Goal: Feedback & Contribution: Contribute content

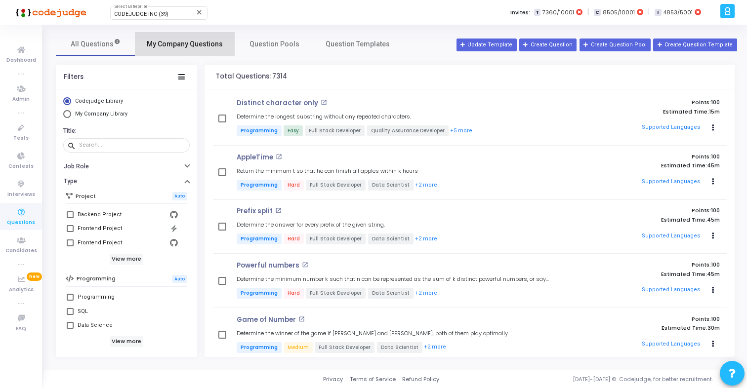
click at [198, 44] on span "My Company Questions" at bounding box center [185, 44] width 76 height 10
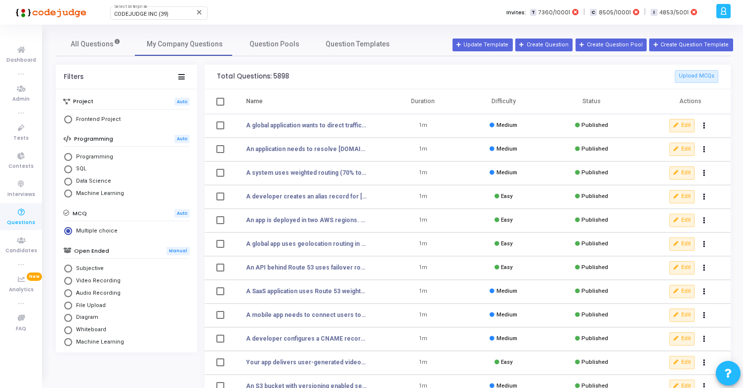
click at [92, 124] on mat-radio-button "Frontend Project" at bounding box center [126, 121] width 126 height 12
click at [93, 121] on span "Frontend Project" at bounding box center [96, 120] width 48 height 8
click at [72, 121] on input "Frontend Project" at bounding box center [68, 120] width 8 height 8
radio input "true"
radio input "false"
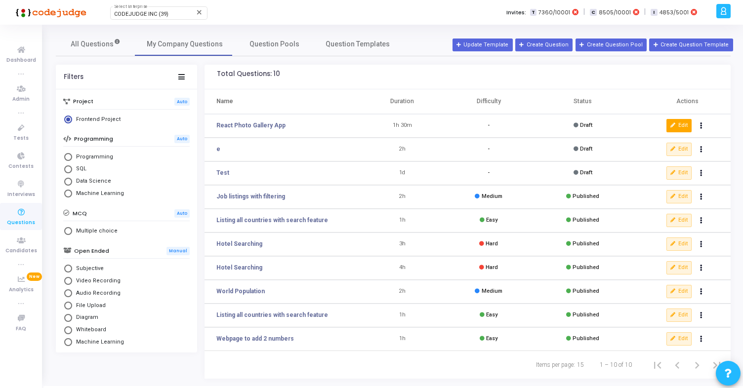
click at [680, 123] on button "Edit" at bounding box center [679, 125] width 26 height 13
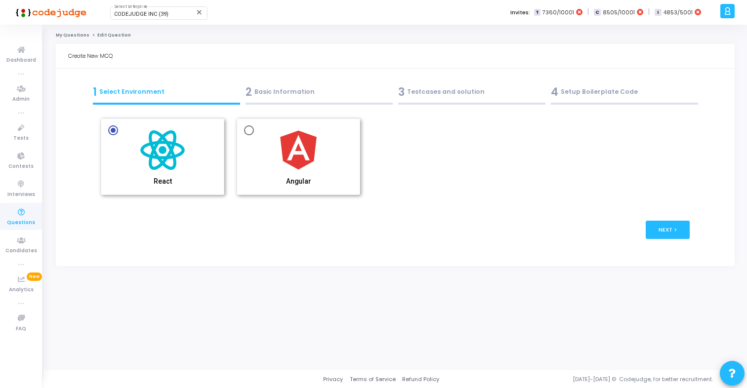
click at [338, 93] on div "2 Basic Information" at bounding box center [318, 92] width 147 height 16
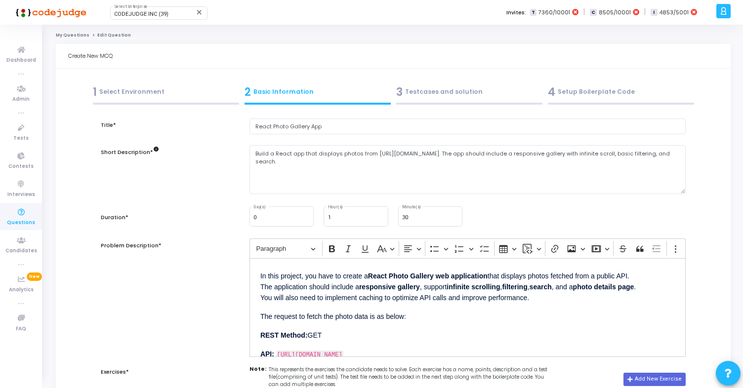
click at [445, 87] on div "3 Testcases and solution" at bounding box center [469, 92] width 146 height 16
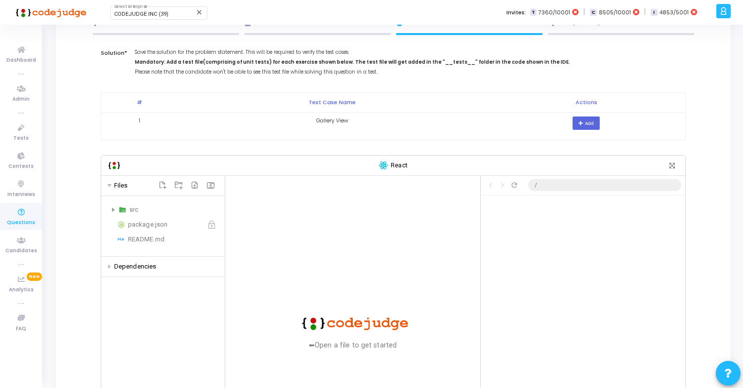
scroll to position [75, 0]
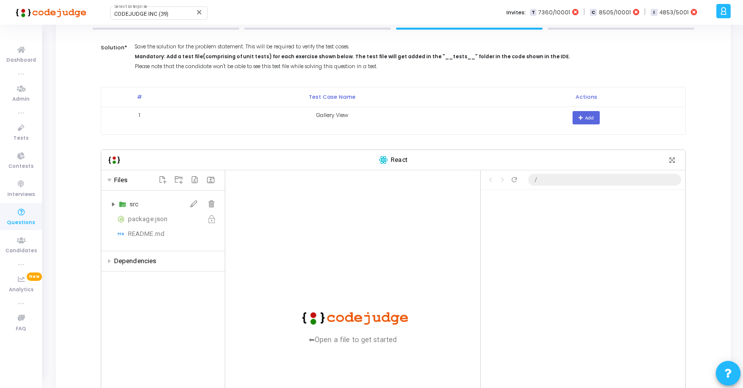
click at [130, 205] on div "src" at bounding box center [174, 204] width 91 height 12
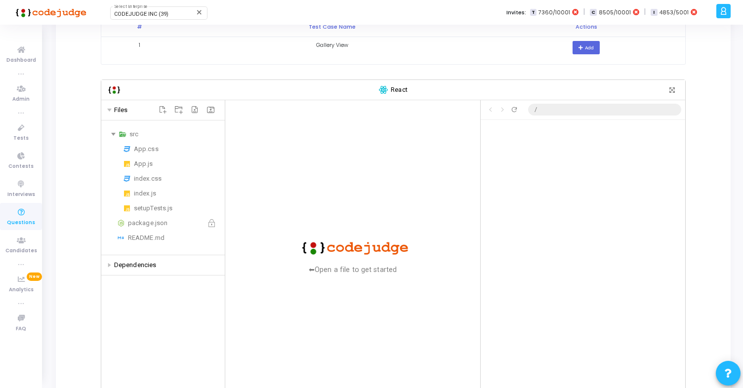
scroll to position [150, 0]
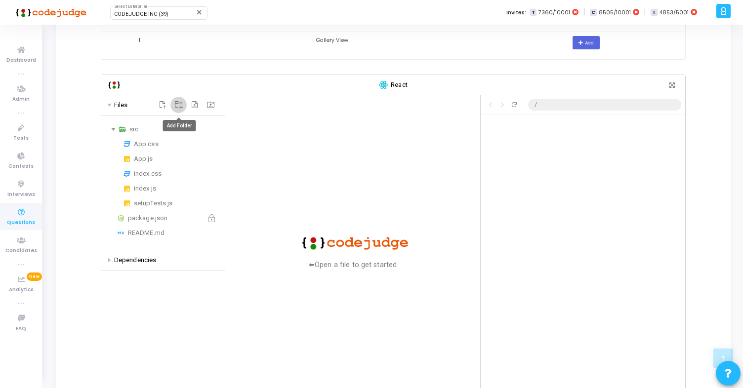
click at [178, 105] on icon "Add Folder" at bounding box center [178, 105] width 8 height 8
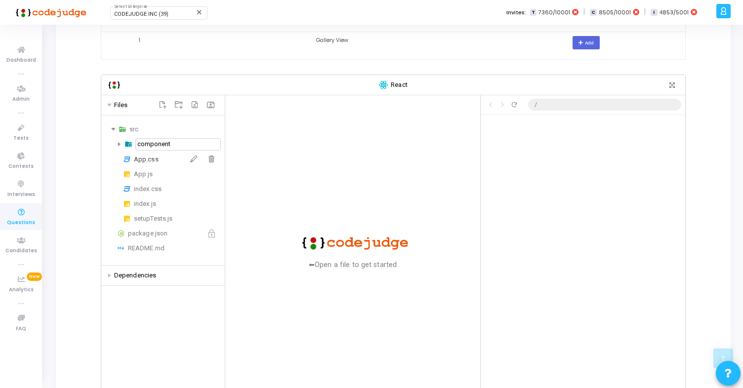
type input "components"
click at [126, 146] on img at bounding box center [128, 144] width 8 height 11
click at [161, 102] on icon "Add File" at bounding box center [163, 105] width 8 height 8
type input "components"
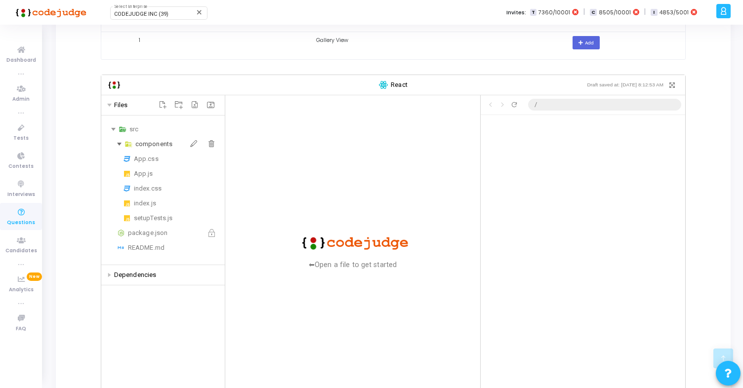
click at [146, 145] on div "components" at bounding box center [177, 144] width 85 height 12
click at [163, 105] on icon "Add File" at bounding box center [163, 105] width 8 height 8
type input "Gallery.jsx"
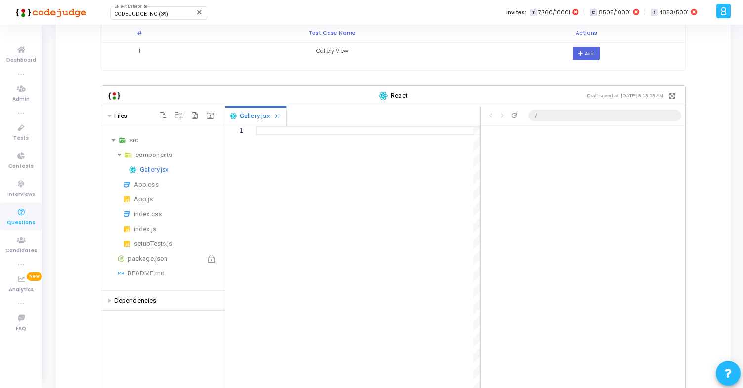
scroll to position [134, 0]
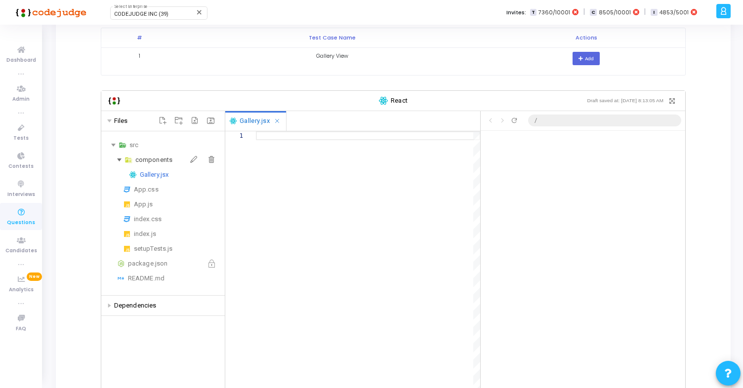
click at [157, 159] on div "components" at bounding box center [177, 160] width 85 height 12
click at [162, 119] on icon "Add File" at bounding box center [163, 121] width 8 height 8
type input "PhotoCard.jsx"
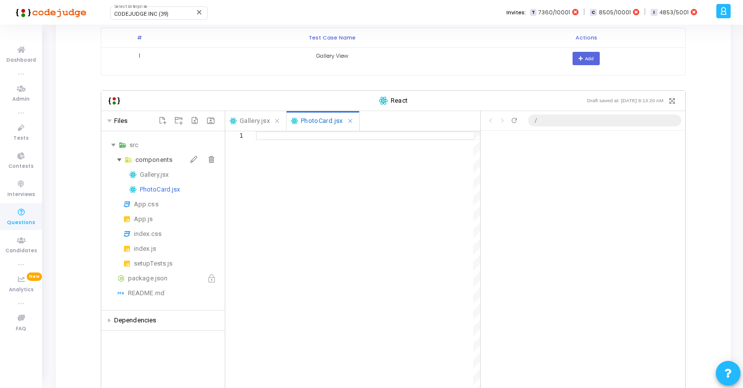
click at [158, 161] on div "components" at bounding box center [177, 160] width 85 height 12
click at [164, 120] on icon "Add File" at bounding box center [163, 121] width 8 height 8
type input "PhotoDetail.jsx"
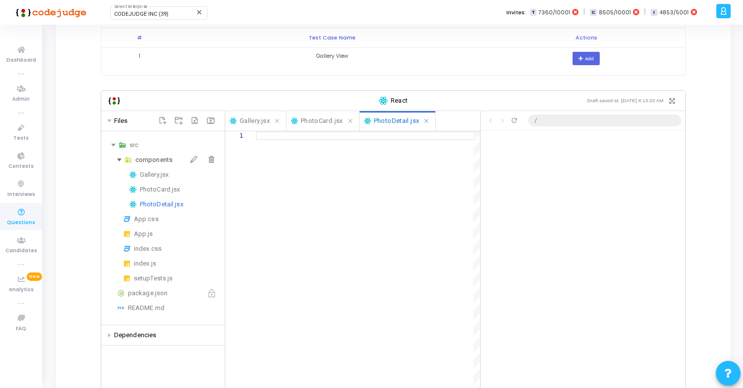
click at [143, 158] on div "components" at bounding box center [177, 160] width 85 height 12
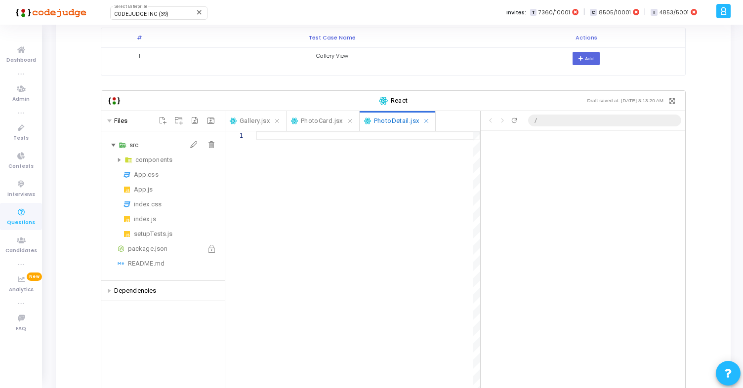
click at [136, 147] on div "src" at bounding box center [174, 145] width 91 height 12
click at [179, 118] on icon "Add Folder" at bounding box center [178, 121] width 8 height 8
type input "hooks"
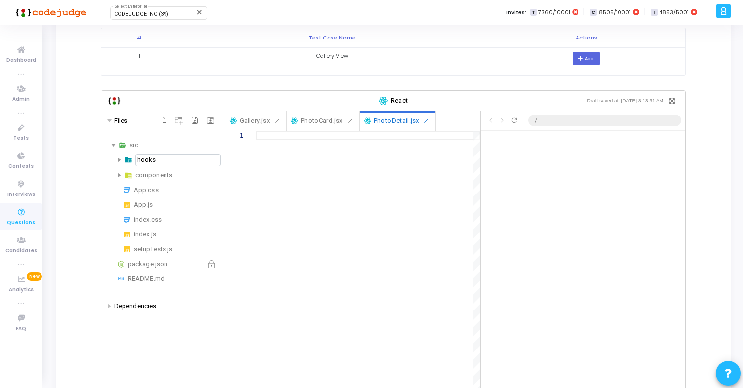
click at [284, 194] on div at bounding box center [368, 278] width 224 height 294
click at [147, 175] on div "hooks" at bounding box center [177, 175] width 85 height 12
click at [163, 120] on icon "Add File" at bounding box center [163, 121] width 8 height 8
type input "useCache.js"
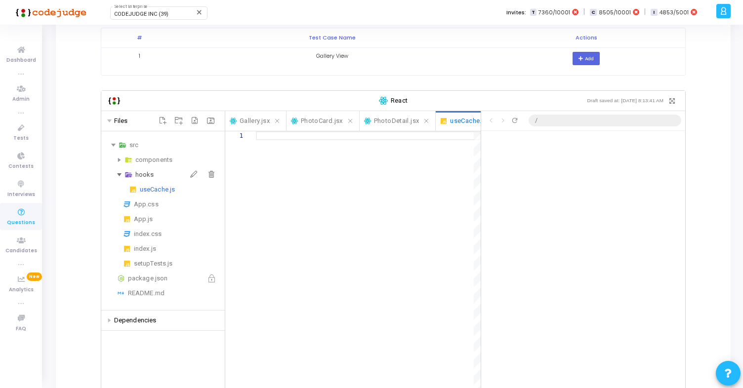
click at [142, 177] on div "hooks" at bounding box center [177, 175] width 85 height 12
click at [141, 148] on div "src" at bounding box center [174, 145] width 91 height 12
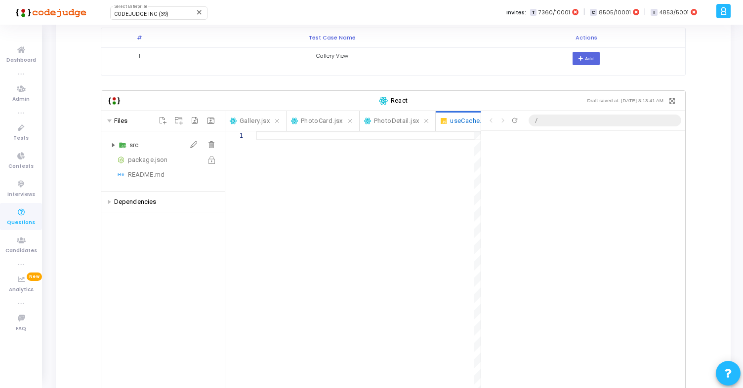
click at [141, 148] on div "src" at bounding box center [174, 145] width 91 height 12
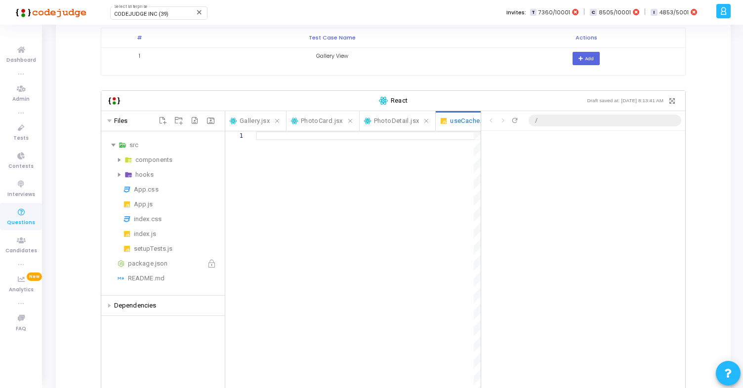
click at [180, 118] on icon "Add Folder" at bounding box center [178, 120] width 7 height 7
type input "pages"
click at [276, 187] on div at bounding box center [368, 278] width 225 height 294
click at [148, 156] on div "components" at bounding box center [177, 160] width 85 height 12
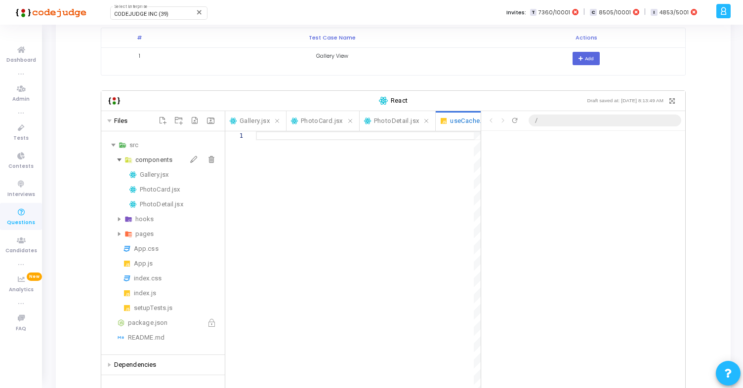
click at [148, 160] on div "components" at bounding box center [177, 160] width 85 height 12
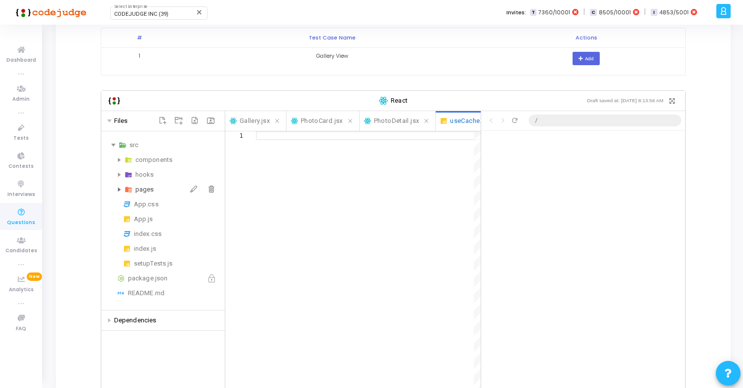
click at [144, 194] on div "pages" at bounding box center [177, 190] width 85 height 12
click at [162, 119] on icon "Add File" at bounding box center [162, 120] width 7 height 7
type input "GalleryPage.jsx"
click at [145, 191] on div "pages" at bounding box center [177, 190] width 85 height 12
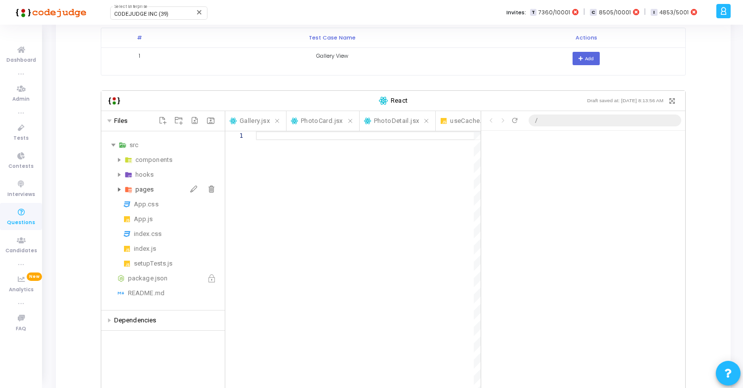
click at [145, 191] on div "pages" at bounding box center [177, 190] width 85 height 12
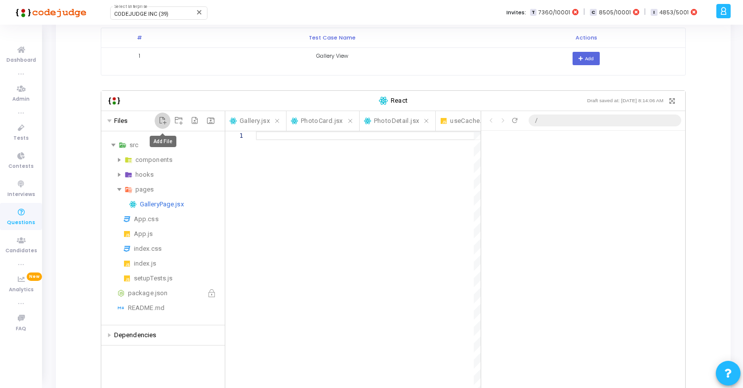
click at [162, 122] on icon "Add File" at bounding box center [163, 121] width 8 height 8
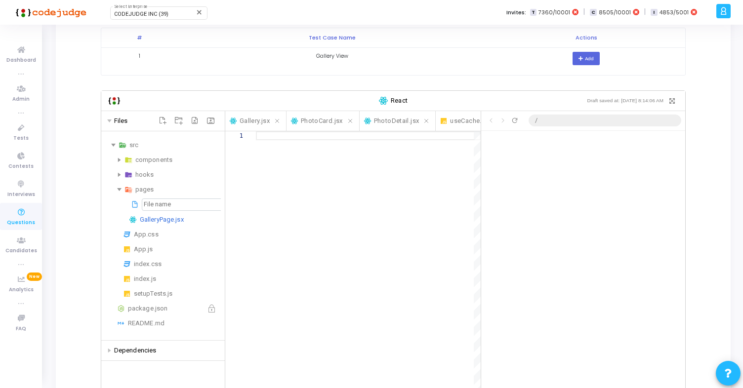
type input "PhotoDetailPage.jsx"
click at [137, 142] on div "src" at bounding box center [174, 145] width 91 height 12
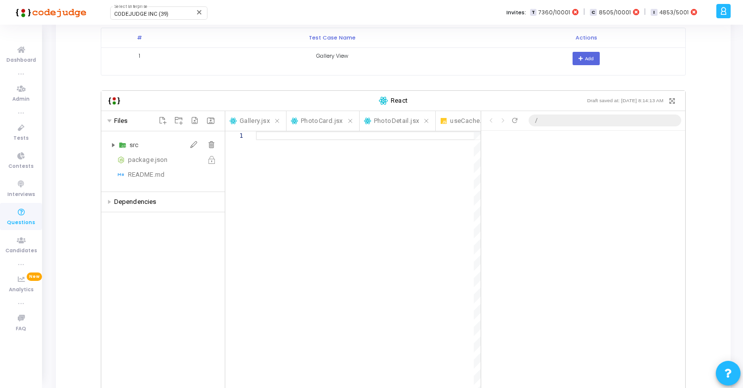
click at [137, 142] on div "src" at bounding box center [174, 145] width 91 height 12
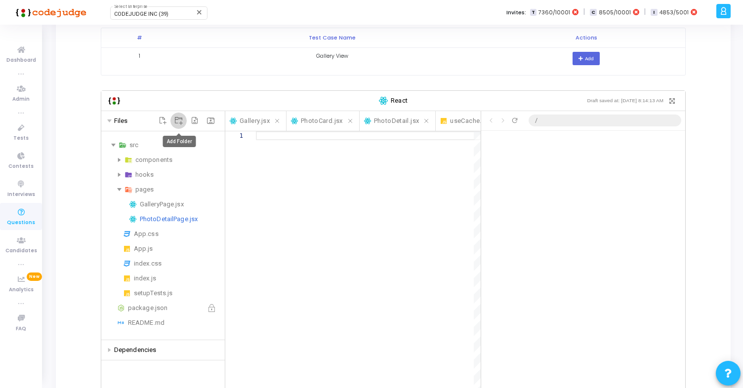
click at [181, 119] on icon "Add Folder" at bounding box center [178, 121] width 8 height 8
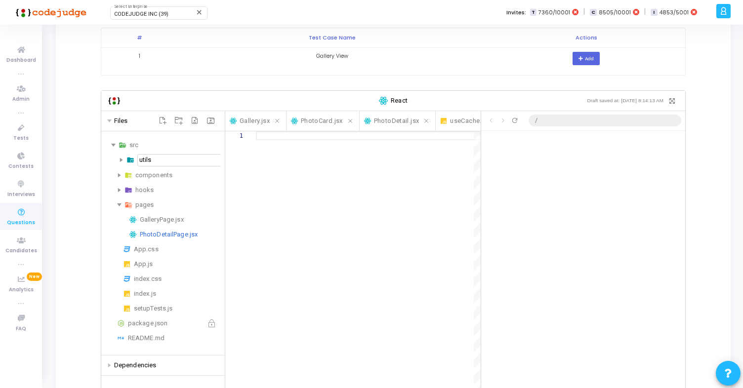
scroll to position [0, 2]
click at [252, 188] on div "1" at bounding box center [240, 278] width 31 height 294
type input "utils"
click at [146, 233] on div "utils" at bounding box center [177, 234] width 85 height 12
click at [164, 119] on icon "Add File" at bounding box center [162, 120] width 7 height 7
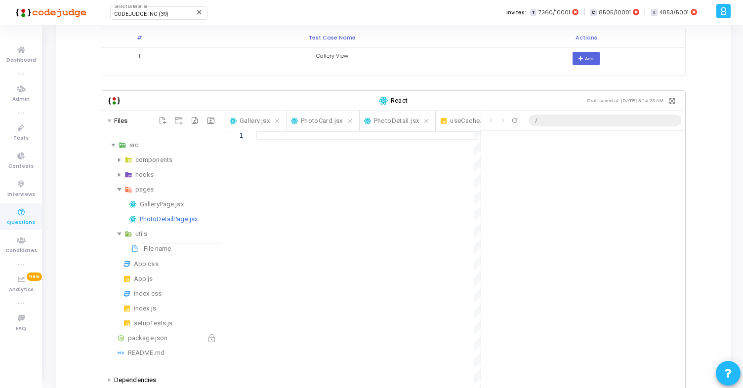
scroll to position [0, 2]
type input "httpClient.js"
click at [137, 188] on div "pages" at bounding box center [177, 190] width 85 height 12
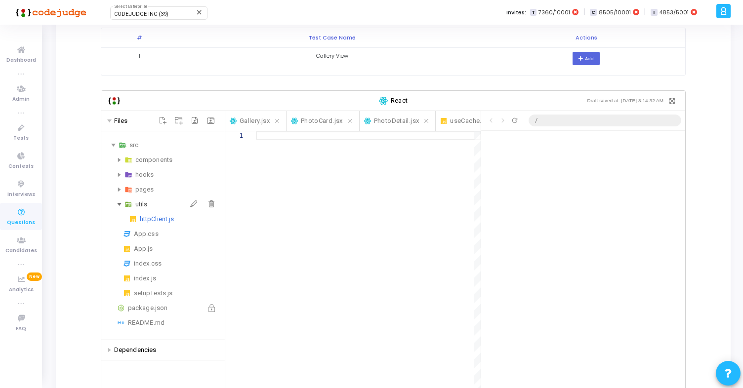
click at [137, 203] on div "utils" at bounding box center [177, 204] width 85 height 12
click at [151, 237] on div "App.js" at bounding box center [177, 234] width 87 height 12
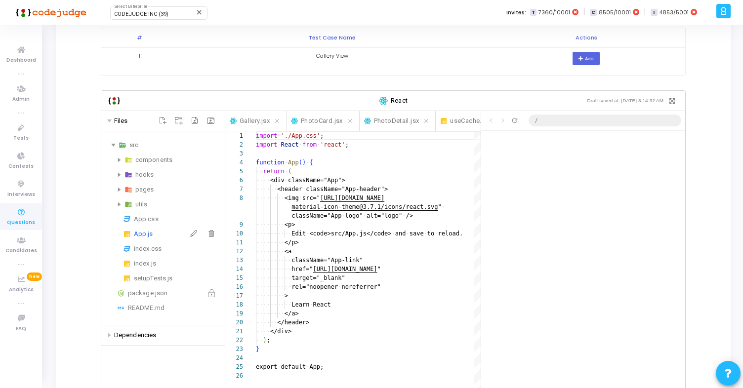
scroll to position [71, 0]
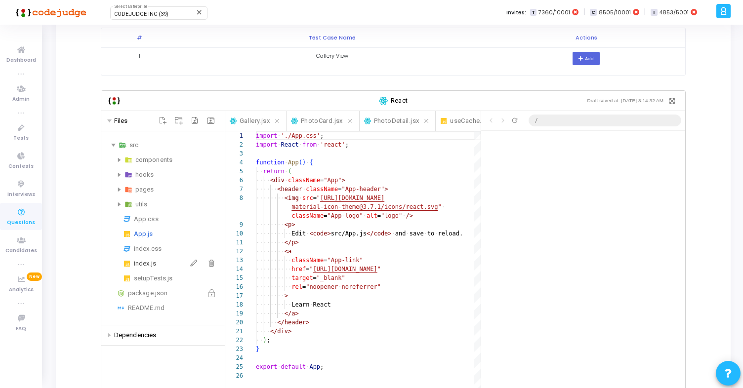
click at [150, 264] on div "index.js" at bounding box center [177, 264] width 87 height 12
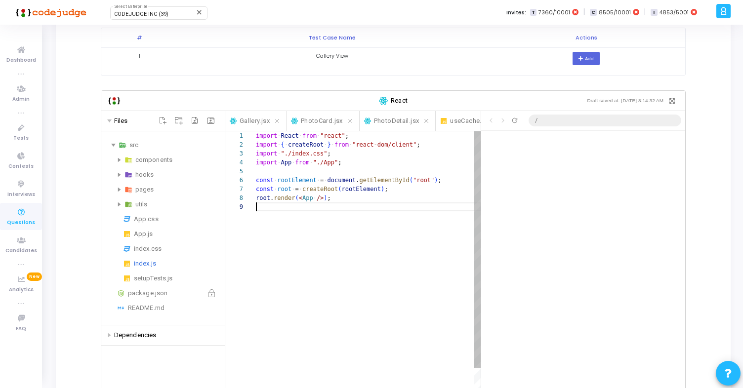
click at [322, 246] on div "import ·‌ React ·‌ from ·‌ "react" ; import ·‌ { ·‌ createRoot ·‌ } ·‌ from ·‌ …" at bounding box center [368, 313] width 225 height 365
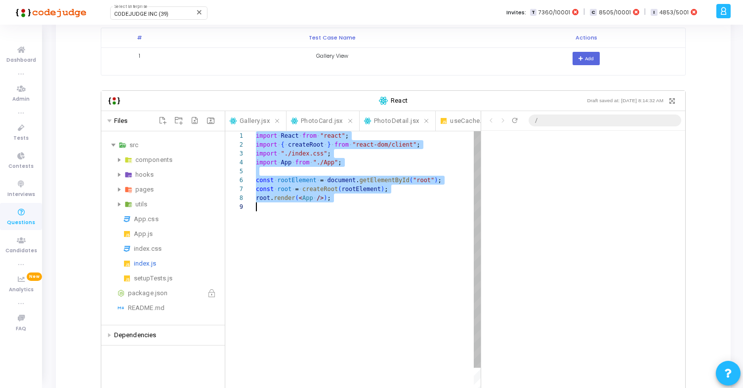
paste textarea "</BrowserRouter> </React.StrictMode> )"
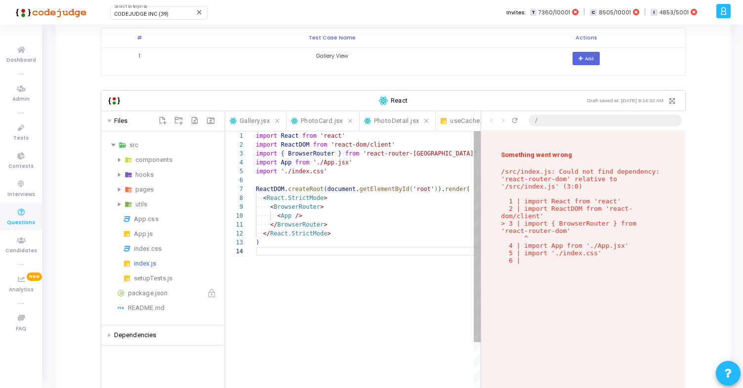
scroll to position [136, 0]
type textarea "import React from 'react' import ReactDOM from 'react-dom/client' import { Brow…"
drag, startPoint x: 423, startPoint y: 153, endPoint x: 366, endPoint y: 155, distance: 56.3
click at [366, 155] on div "import ·‌ React ·‌ from ·‌ 'react' import ·‌ ReactDOM ·‌ from ·‌ 'react-dom/cli…" at bounding box center [368, 335] width 225 height 409
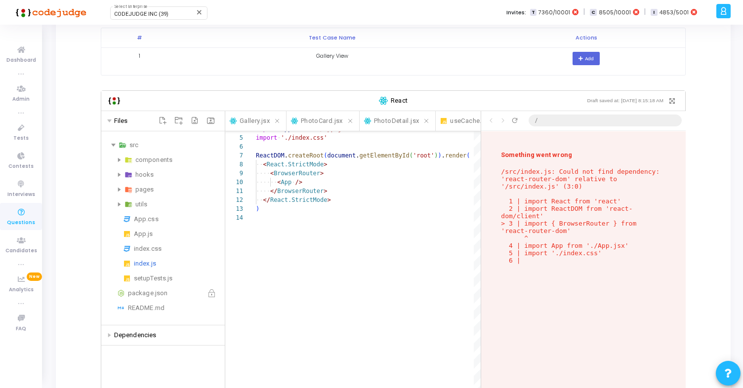
click at [148, 331] on span "Dependencies" at bounding box center [135, 335] width 42 height 10
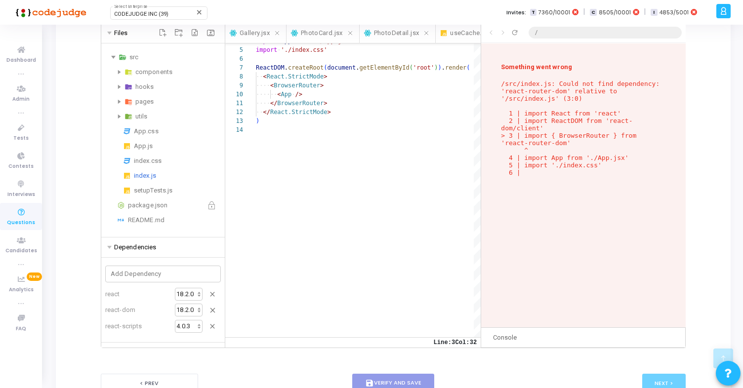
scroll to position [230, 0]
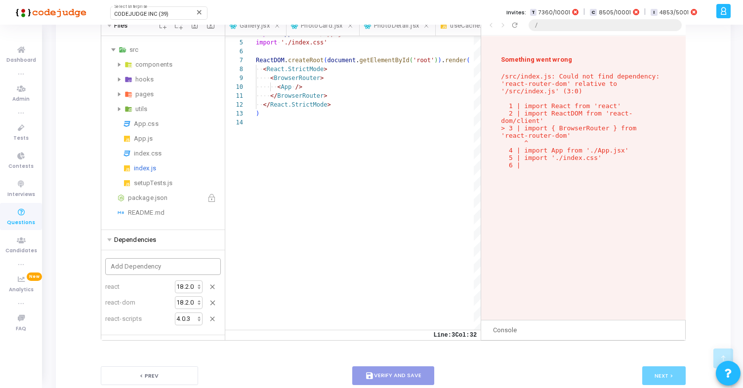
click at [147, 269] on div at bounding box center [163, 267] width 105 height 12
paste input "react-router-[GEOGRAPHIC_DATA]"
type input "react-router-[GEOGRAPHIC_DATA]"
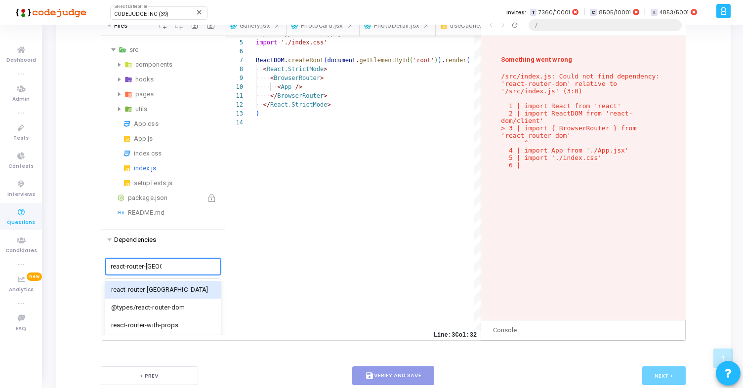
click at [152, 294] on div "react-router-[GEOGRAPHIC_DATA]" at bounding box center [163, 290] width 116 height 18
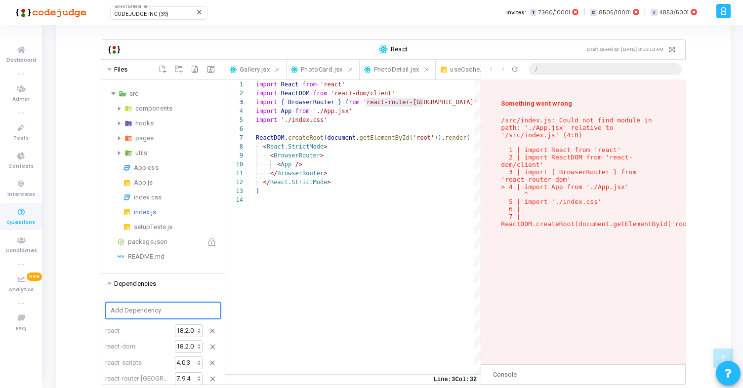
scroll to position [187, 0]
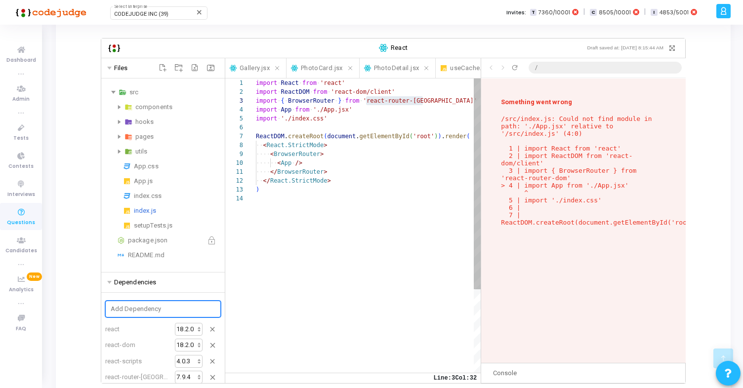
type textarea "</BrowserRouter> </React.StrictMode> )"
click at [346, 182] on div ") ·‌·‌·‌·‌·‌·‌ < App ·‌ /> ·‌·‌·‌·‌ </ BrowserRouter > ·‌·‌ </ React.StrictMode…" at bounding box center [368, 284] width 225 height 410
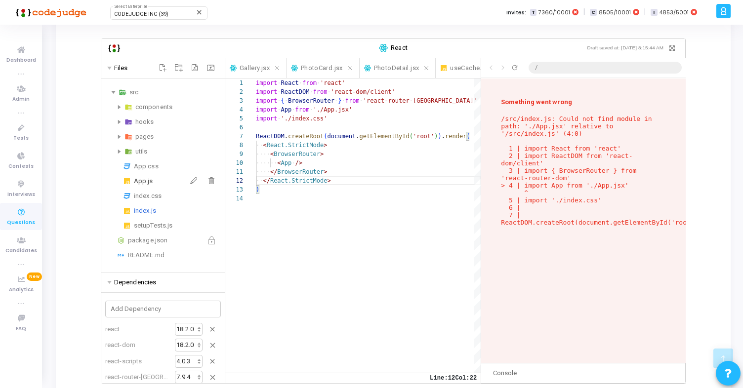
click at [149, 183] on div "App.js" at bounding box center [177, 181] width 87 height 12
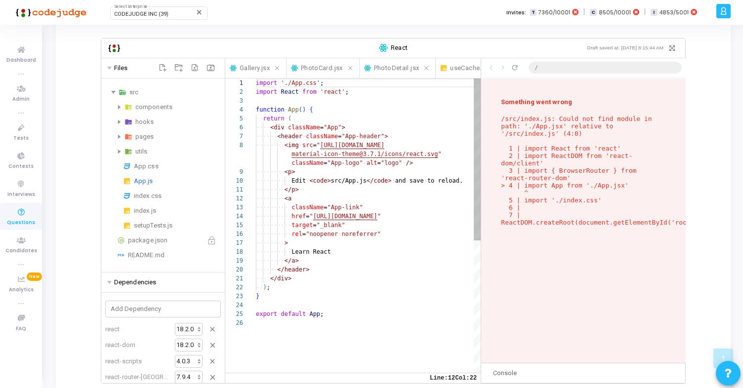
scroll to position [18, 36]
click at [325, 274] on div "import ·‌ './App.css' ; import ·‌ React ·‌ from ·‌ 'react' ; function ·‌ App ( …" at bounding box center [368, 346] width 225 height 534
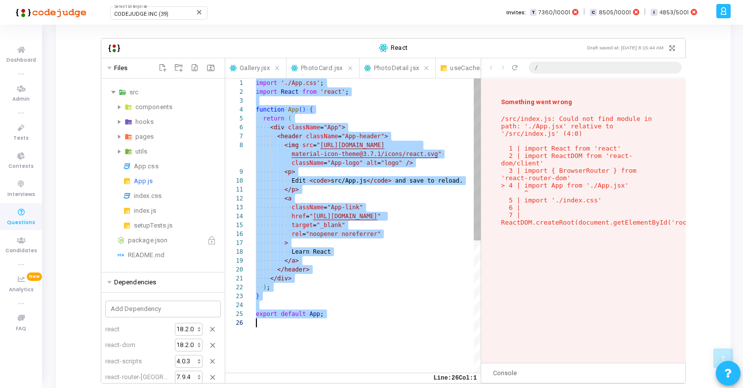
scroll to position [136, 0]
paste textarea "</Routes> ) }"
type textarea "</Routes> ) }"
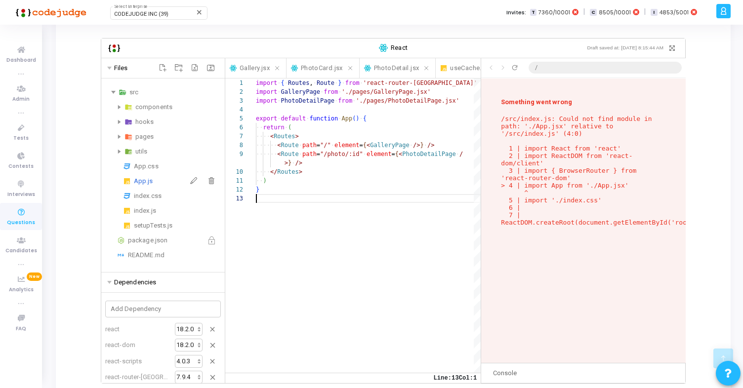
click at [190, 182] on icon "Rename" at bounding box center [194, 181] width 8 height 8
type input "App.jsx"
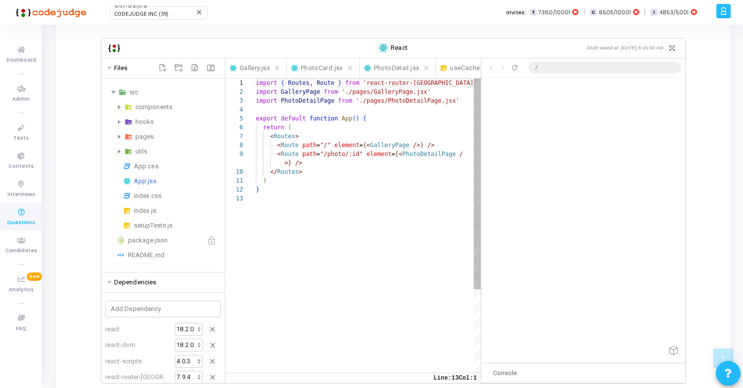
scroll to position [0, 0]
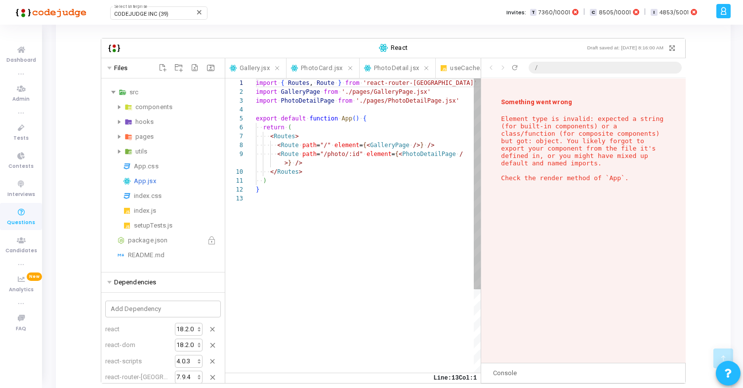
type textarea "</Routes> ) }"
click at [331, 218] on div "import ·‌ { ·‌ Routes , ·‌ Route ·‌ } ·‌ from ·‌ 'react-router-dom' import ·‌ G…" at bounding box center [368, 284] width 225 height 410
click at [341, 181] on div "import ·‌ { ·‌ Routes , ·‌ Route ·‌ } ·‌ from ·‌ 'react-router-dom' import ·‌ G…" at bounding box center [368, 284] width 225 height 410
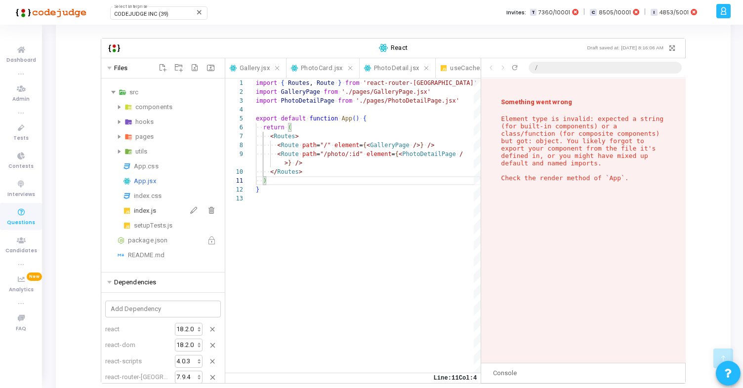
click at [157, 210] on div "index.js" at bounding box center [177, 211] width 87 height 12
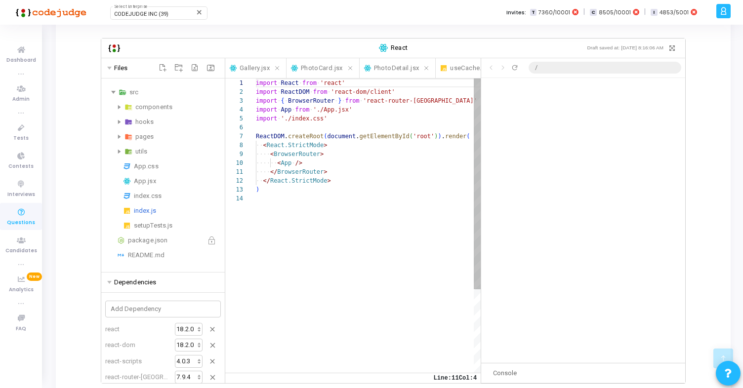
scroll to position [9, 74]
click at [337, 182] on div "import ·‌ React ·‌ from ·‌ 'react' import ·‌ ReactDOM ·‌ from ·‌ 'react-dom/cli…" at bounding box center [368, 284] width 225 height 410
click at [336, 160] on div "import ·‌ React ·‌ from ·‌ 'react' import ·‌ ReactDOM ·‌ from ·‌ 'react-dom/cli…" at bounding box center [368, 284] width 225 height 410
type textarea "</BrowserRouter> </React.StrictMode> )"
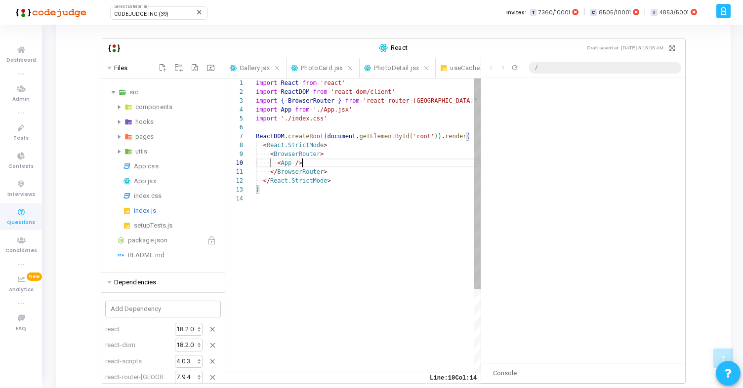
scroll to position [27, 0]
click at [307, 211] on div "import ·‌ React ·‌ from ·‌ 'react' import ·‌ ReactDOM ·‌ from ·‌ 'react-dom/cli…" at bounding box center [368, 284] width 225 height 410
click at [149, 184] on div "App.jsx" at bounding box center [177, 181] width 87 height 12
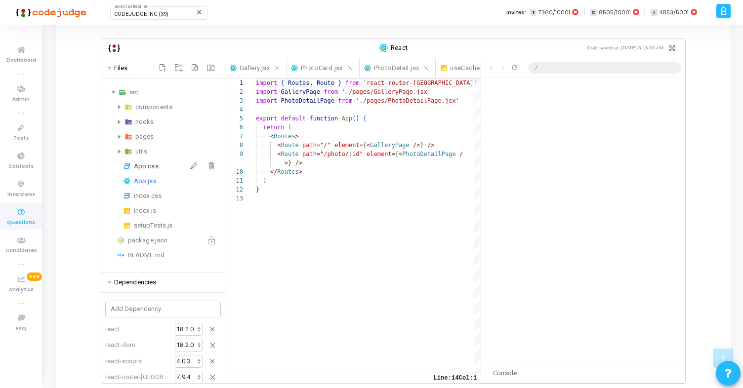
scroll to position [80, 0]
click at [151, 166] on div "App.css" at bounding box center [177, 166] width 87 height 12
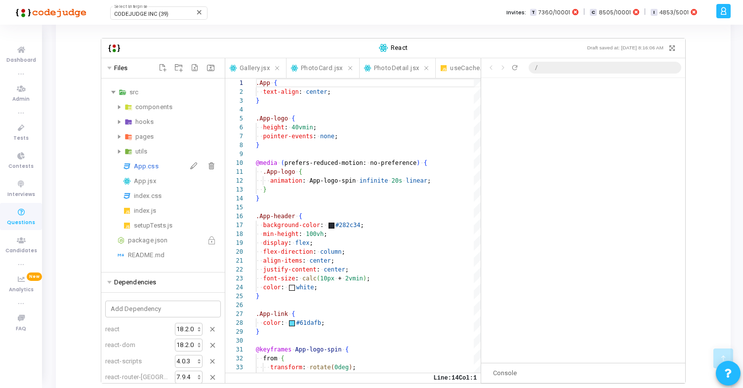
scroll to position [89, 0]
click at [209, 165] on icon "Remove" at bounding box center [211, 166] width 8 height 8
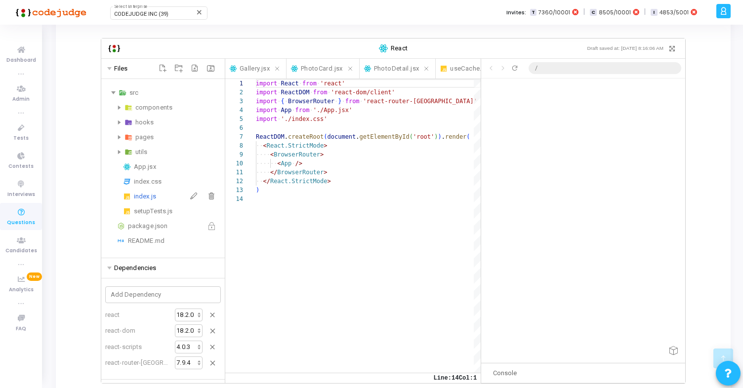
click at [155, 198] on div "index.js" at bounding box center [177, 197] width 87 height 12
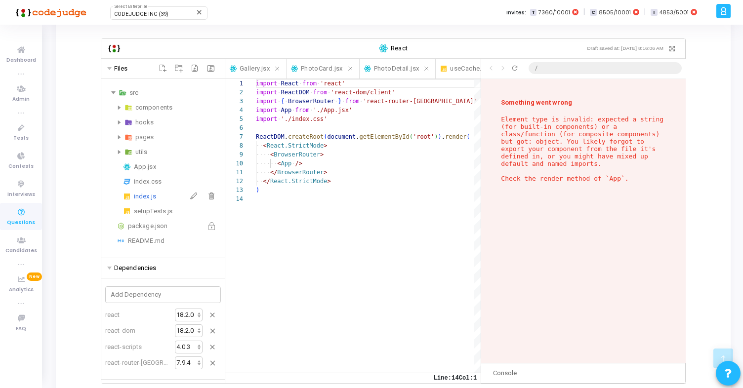
scroll to position [0, 0]
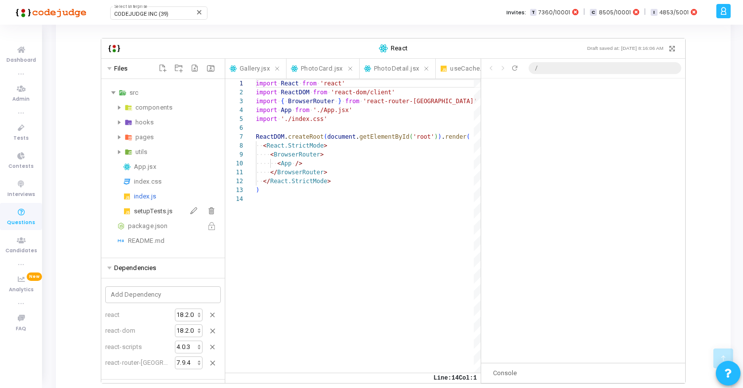
click at [167, 211] on div "setupTests.js" at bounding box center [177, 211] width 87 height 12
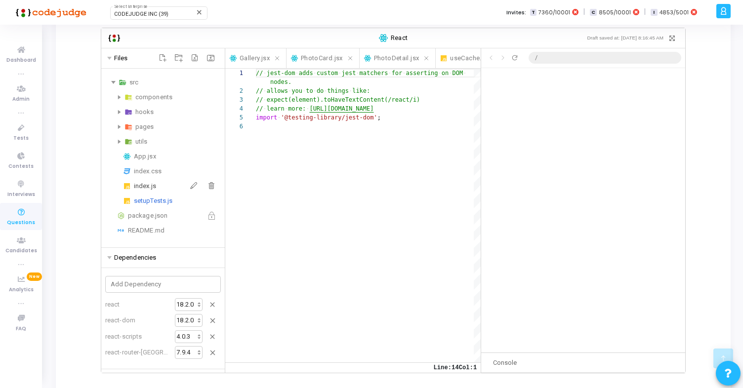
scroll to position [186, 0]
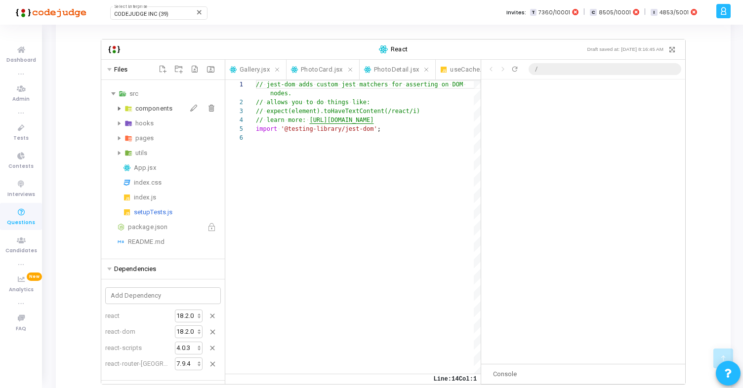
click at [144, 109] on div "components" at bounding box center [177, 109] width 85 height 12
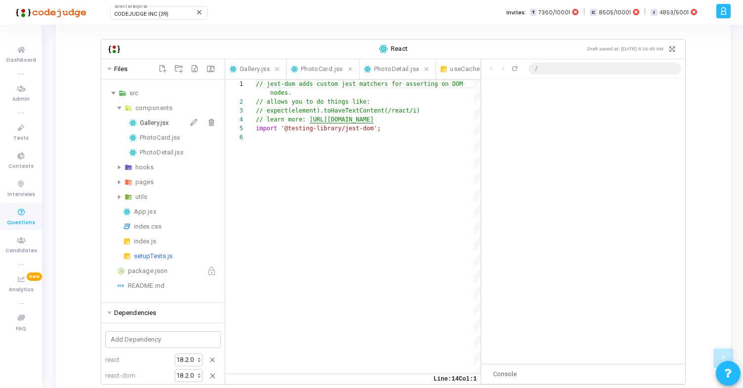
click at [155, 121] on div "Gallery.jsx" at bounding box center [180, 123] width 81 height 12
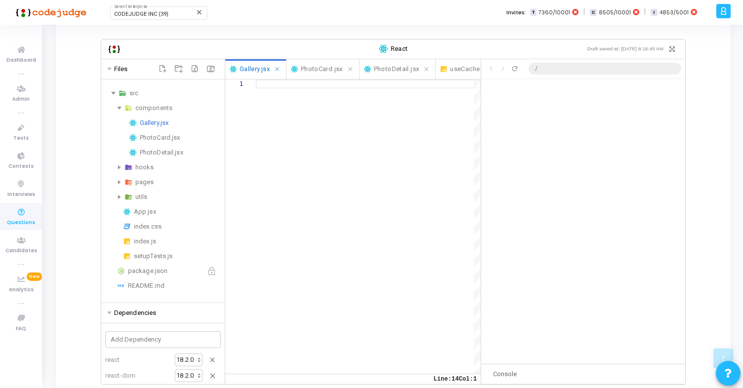
click at [342, 165] on div at bounding box center [368, 226] width 225 height 294
paste textarea ") }"
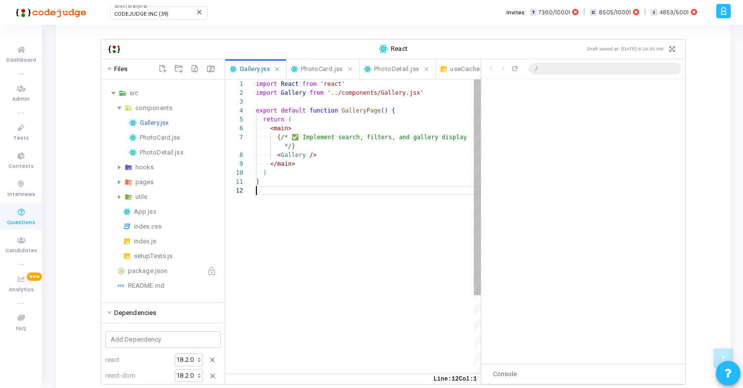
click at [302, 187] on div "import ·‌ React ·‌ from ·‌ 'react' import ·‌ Gallery ·‌ from ·‌ '../components/…" at bounding box center [368, 279] width 225 height 401
type textarea "import React from 'react' import Gallery from '../components/Gallery.jsx' expor…"
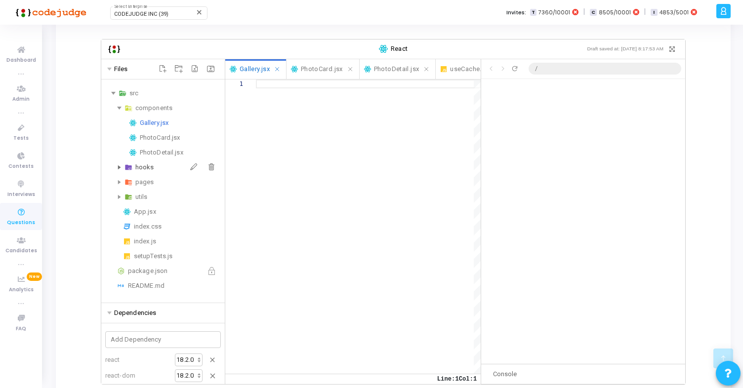
click at [149, 169] on div "hooks" at bounding box center [177, 167] width 85 height 12
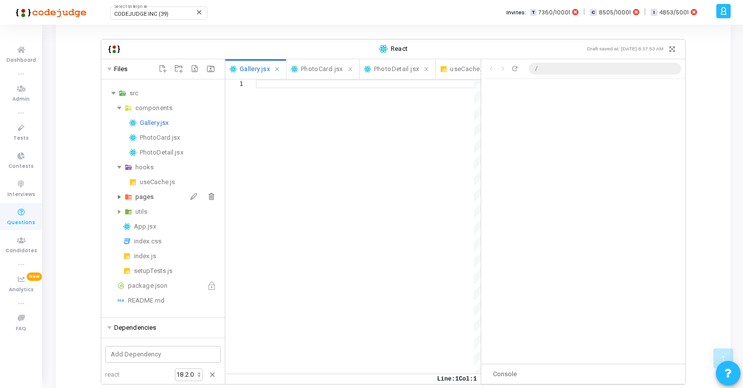
click at [148, 195] on div "pages" at bounding box center [177, 197] width 85 height 12
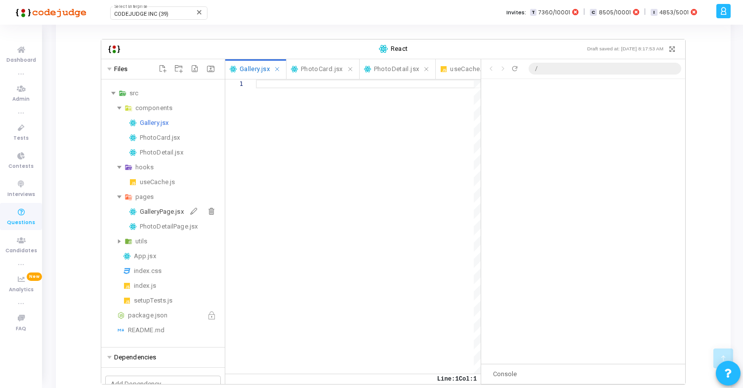
click at [162, 209] on div "GalleryPage.jsx" at bounding box center [180, 212] width 81 height 12
click at [356, 175] on div at bounding box center [368, 226] width 225 height 294
paste textarea ") }"
type textarea ") }"
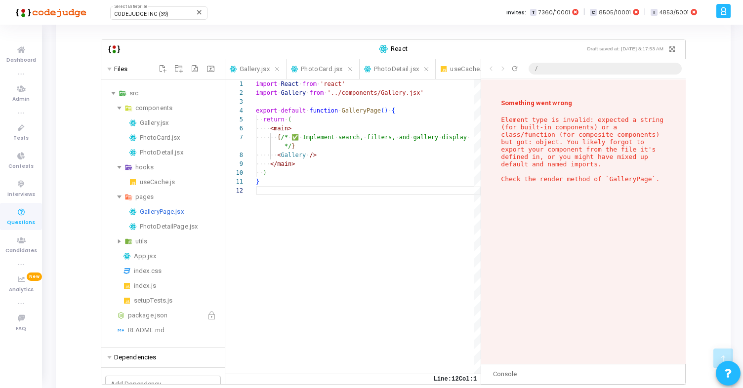
scroll to position [1571, 0]
click at [167, 225] on div "PhotoDetailPage.jsx" at bounding box center [180, 227] width 81 height 12
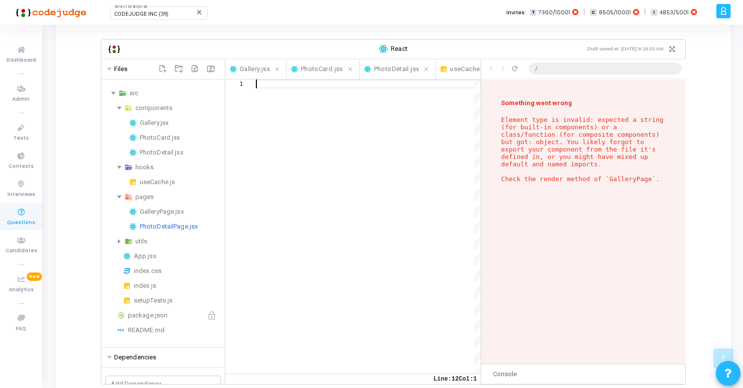
click at [333, 174] on div at bounding box center [368, 226] width 225 height 294
paste textarea ") }"
type textarea ") }"
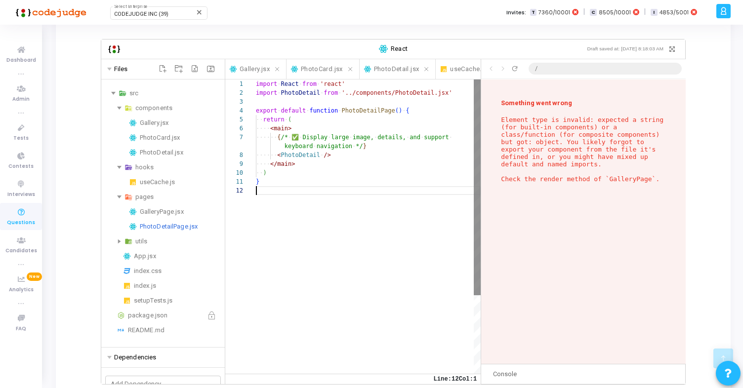
scroll to position [0, 0]
click at [400, 239] on div "import ·‌ React ·‌ from ·‌ 'react' import ·‌ PhotoDetail ·‌ from ·‌ '../compone…" at bounding box center [368, 279] width 225 height 401
click at [514, 67] on icon "Refresh preview" at bounding box center [515, 69] width 8 height 8
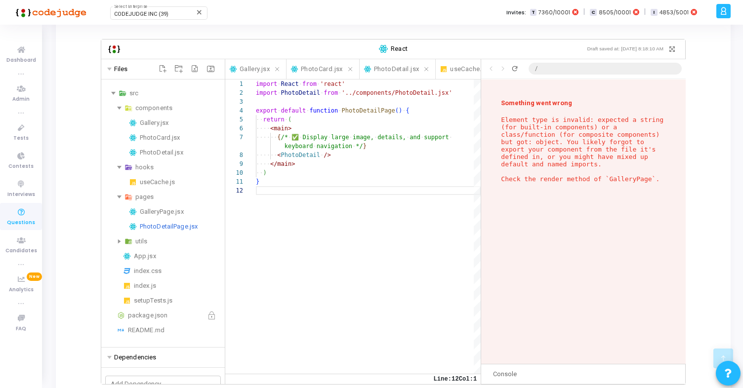
scroll to position [0, 0]
click at [514, 67] on icon "Refresh preview" at bounding box center [515, 69] width 8 height 8
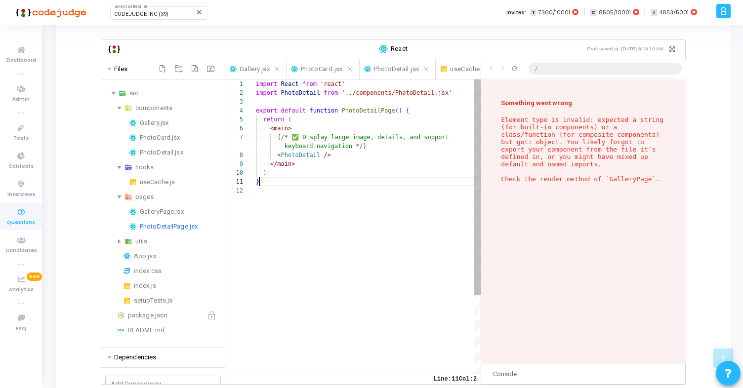
click at [334, 178] on div "import ·‌ React ·‌ from ·‌ 'react' import ·‌ PhotoDetail ·‌ from ·‌ '../compone…" at bounding box center [368, 279] width 225 height 401
click at [152, 239] on div "utils" at bounding box center [177, 242] width 85 height 12
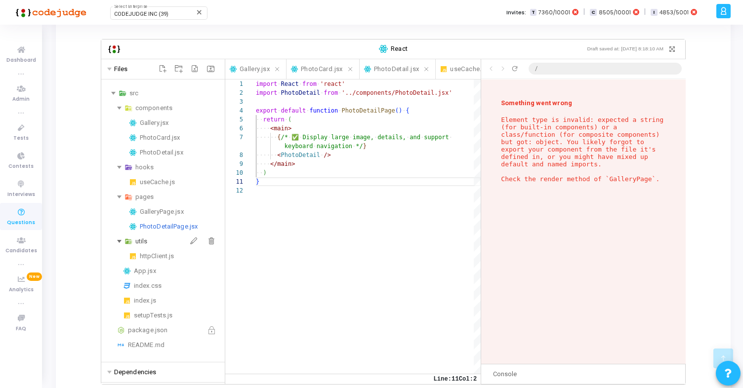
click at [152, 239] on div "utils" at bounding box center [177, 242] width 85 height 12
click at [156, 259] on div "App.jsx" at bounding box center [177, 256] width 87 height 12
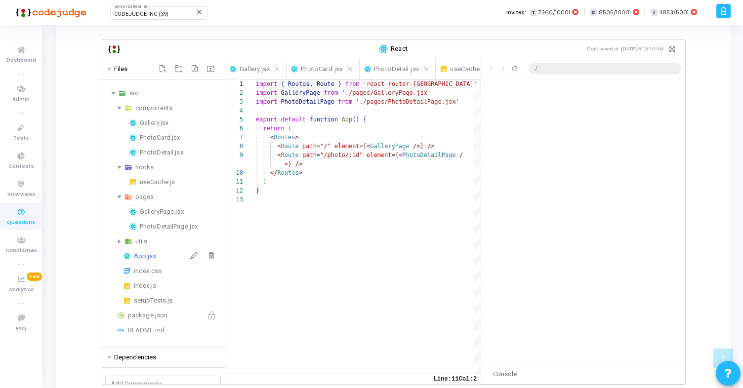
scroll to position [80, 0]
type textarea "</Routes> ) }"
click at [302, 201] on div "import ·‌ { ·‌ Routes , ·‌ Route ·‌ } ·‌ from ·‌ 'react-router-dom' import ·‌ G…" at bounding box center [368, 284] width 225 height 410
click at [513, 73] on div "Click to go back Click to go forward Refresh preview /" at bounding box center [583, 69] width 204 height 20
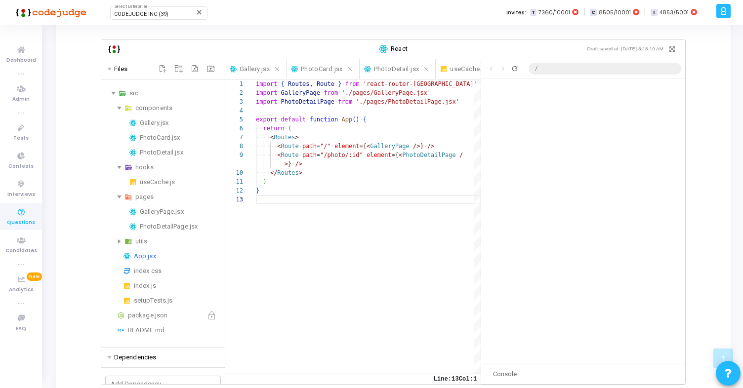
click at [513, 69] on icon "Refresh preview" at bounding box center [515, 69] width 8 height 8
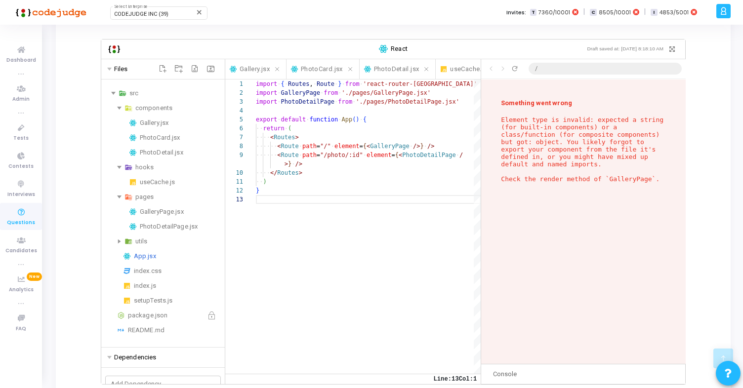
scroll to position [912, 0]
click at [157, 214] on div "GalleryPage.jsx" at bounding box center [180, 212] width 81 height 12
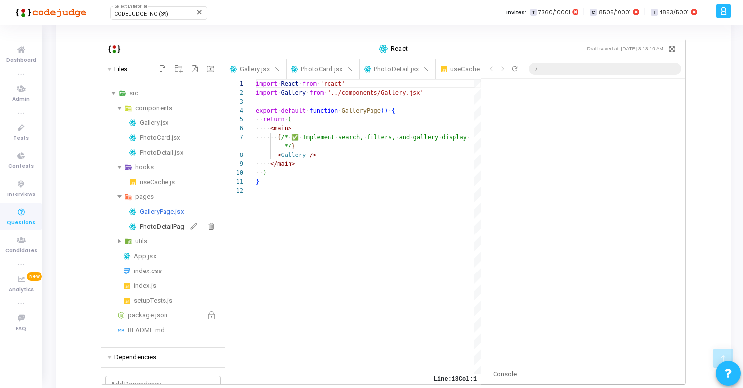
scroll to position [0, 0]
click at [157, 226] on div "PhotoDetailPage.jsx" at bounding box center [180, 227] width 81 height 12
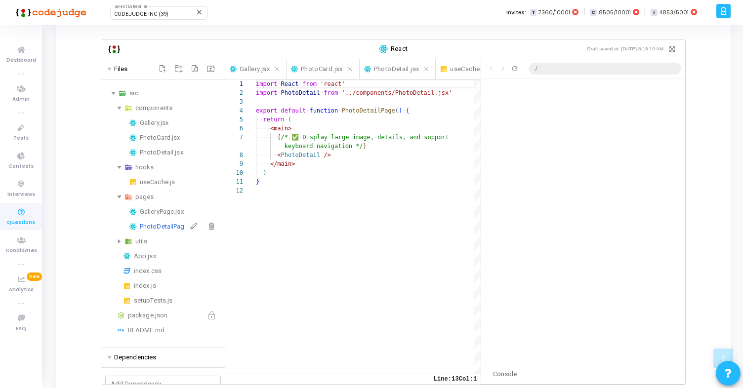
scroll to position [80, 0]
click at [156, 215] on div "GalleryPage.jsx" at bounding box center [180, 212] width 81 height 12
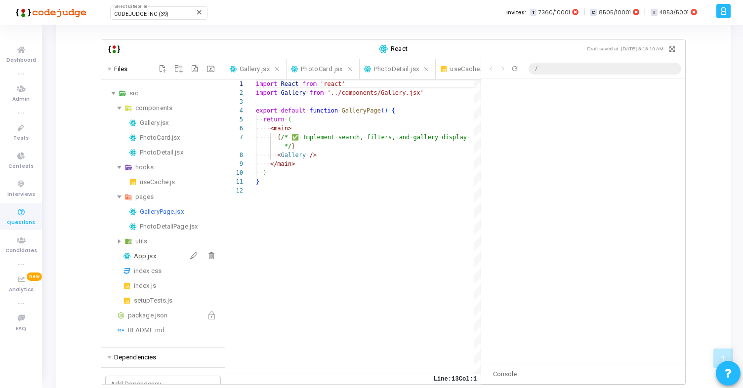
click at [151, 254] on div "App.jsx" at bounding box center [177, 256] width 87 height 12
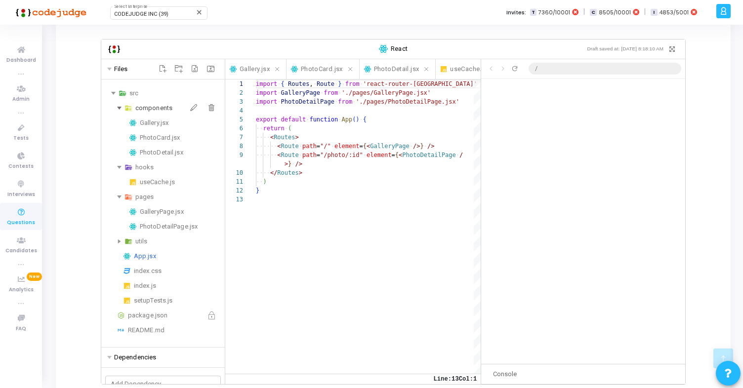
click at [141, 107] on div "components" at bounding box center [177, 108] width 85 height 12
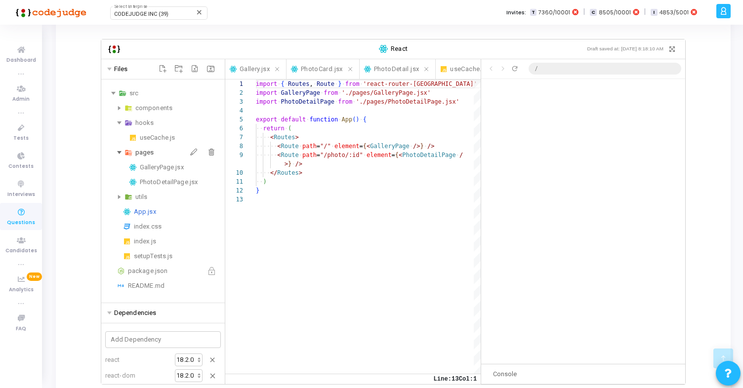
click at [136, 147] on div "pages" at bounding box center [177, 153] width 85 height 12
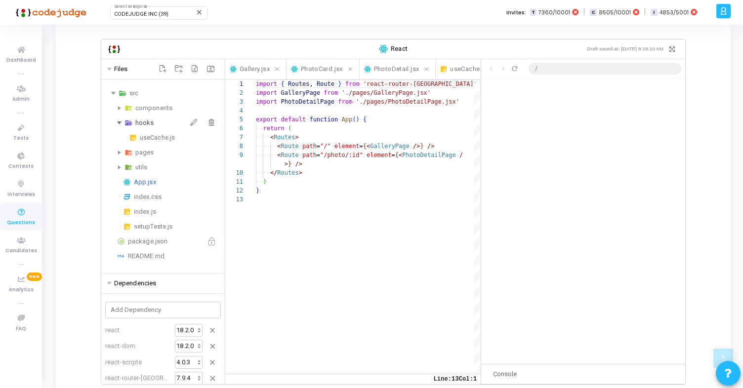
click at [143, 121] on div "hooks" at bounding box center [177, 123] width 85 height 12
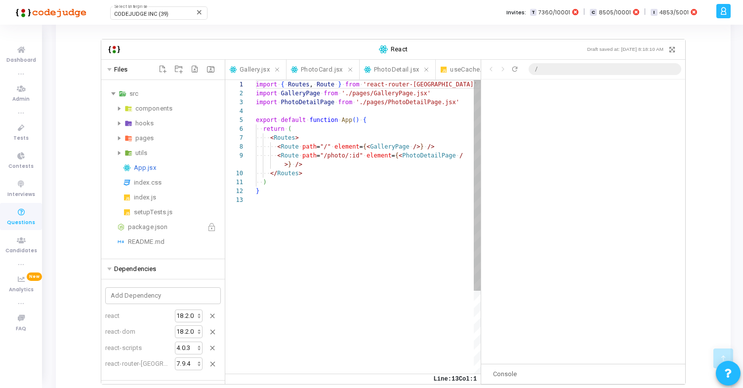
click at [301, 91] on div "import ·‌ { ·‌ Routes , ·‌ Route ·‌ } ·‌ from ·‌ 'react-router-dom' import ·‌ G…" at bounding box center [368, 284] width 225 height 409
click at [391, 118] on div "import ·‌ { ·‌ Routes , ·‌ Route ·‌ } ·‌ from ·‌ 'react-router-dom' import ·‌ G…" at bounding box center [368, 284] width 225 height 409
type textarea "</Routes> ) }"
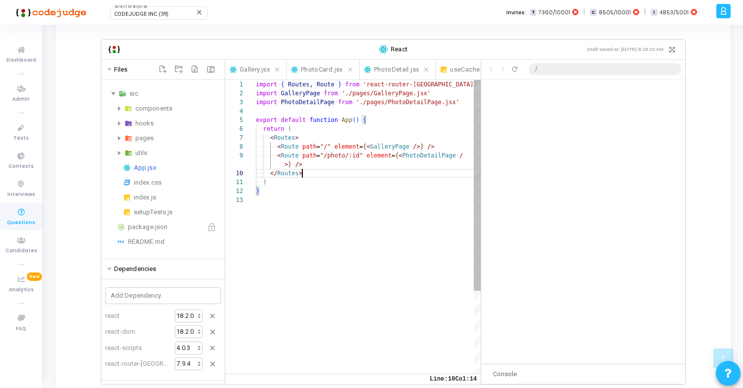
scroll to position [0, 45]
click at [382, 176] on div "import ·‌ { ·‌ Routes , ·‌ Route ·‌ } ·‌ from ·‌ 'react-router-dom' import ·‌ G…" at bounding box center [368, 284] width 225 height 409
click at [514, 69] on icon "Refresh preview" at bounding box center [515, 69] width 8 height 8
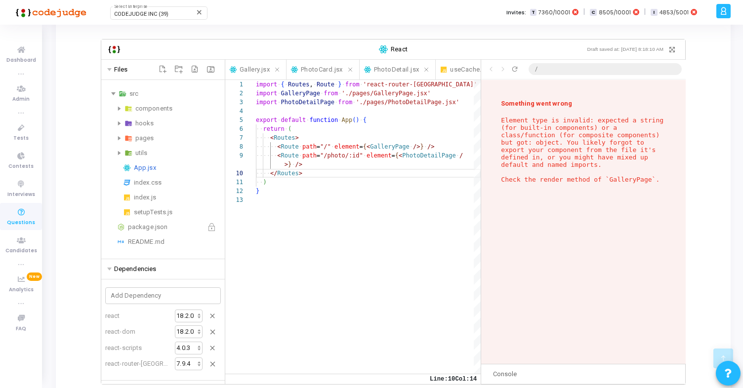
scroll to position [912, 0]
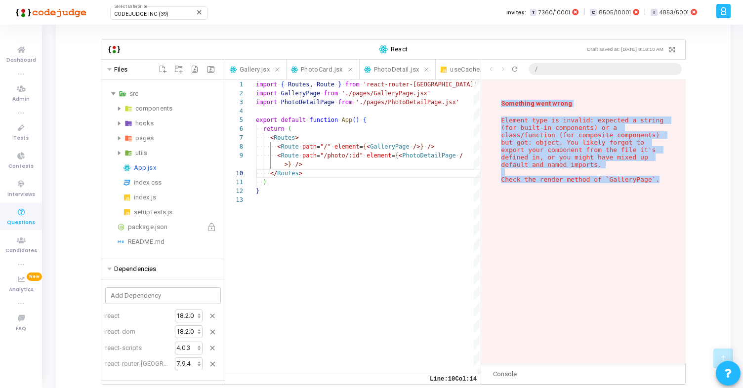
drag, startPoint x: 500, startPoint y: 103, endPoint x: 659, endPoint y: 181, distance: 176.9
click at [659, 181] on div "Something went wrong Element type is invalid: expected a string (for built-in c…" at bounding box center [583, 222] width 204 height 284
copy div "Something went wrong Element type is invalid: expected a string (for built-in c…"
click at [142, 155] on div "utils" at bounding box center [177, 153] width 85 height 12
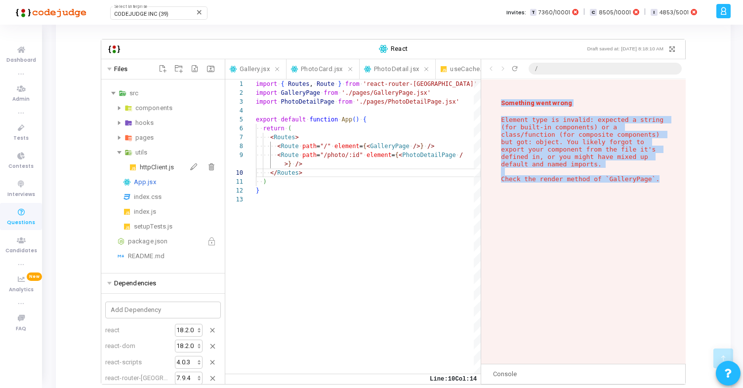
click at [156, 170] on div "httpClient.js" at bounding box center [180, 167] width 81 height 12
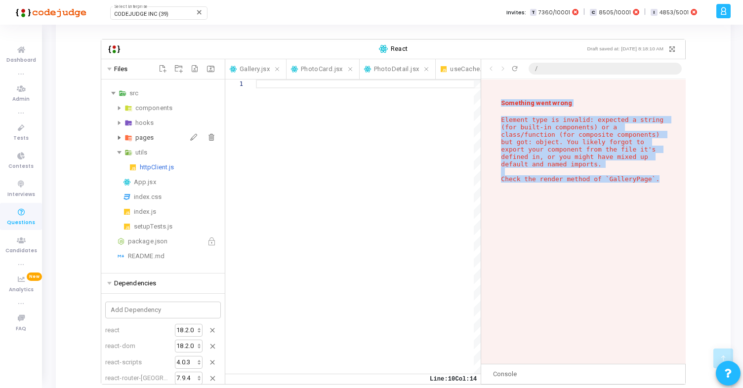
scroll to position [0, 0]
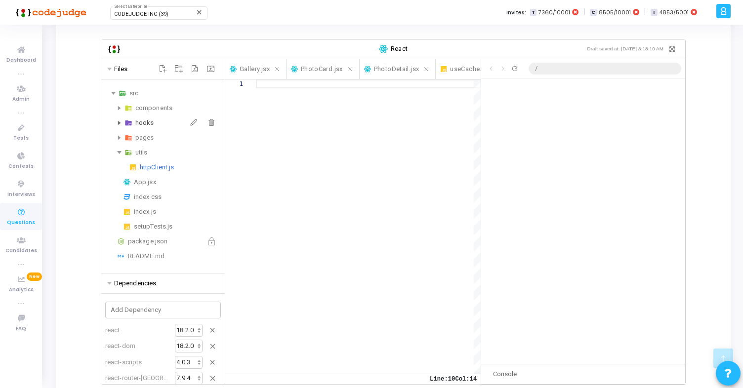
click at [146, 127] on div "hooks" at bounding box center [177, 123] width 85 height 12
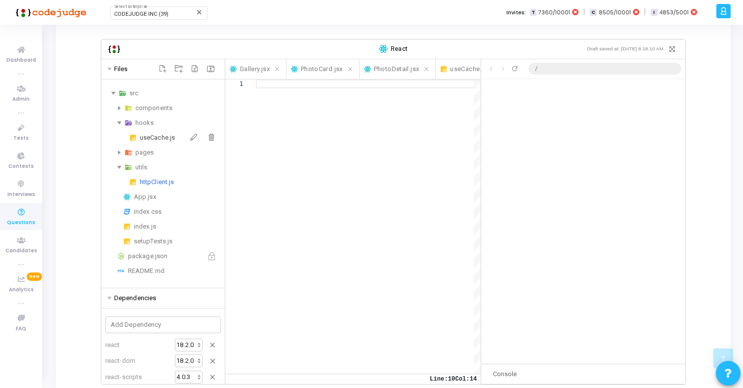
click at [148, 136] on div "useCache.js" at bounding box center [180, 138] width 81 height 12
click at [333, 145] on div at bounding box center [368, 226] width 225 height 294
paste textarea "return { get, set, has } }"
type textarea "return { get, set, has } }"
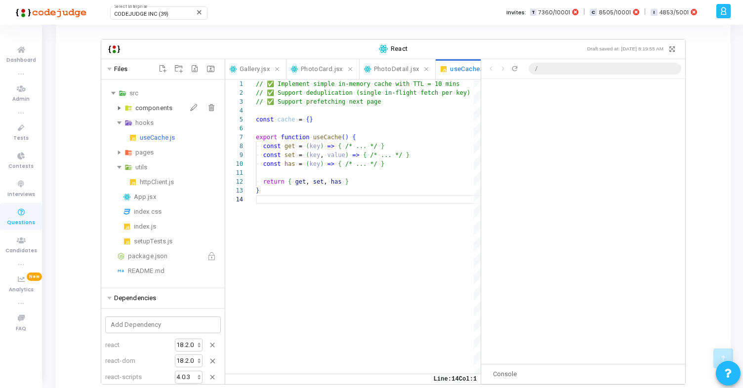
click at [160, 102] on div "components" at bounding box center [177, 108] width 85 height 12
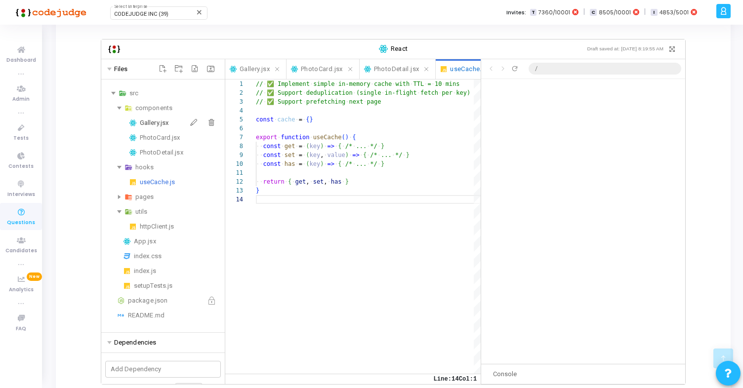
click at [159, 124] on div "Gallery.jsx" at bounding box center [180, 123] width 81 height 12
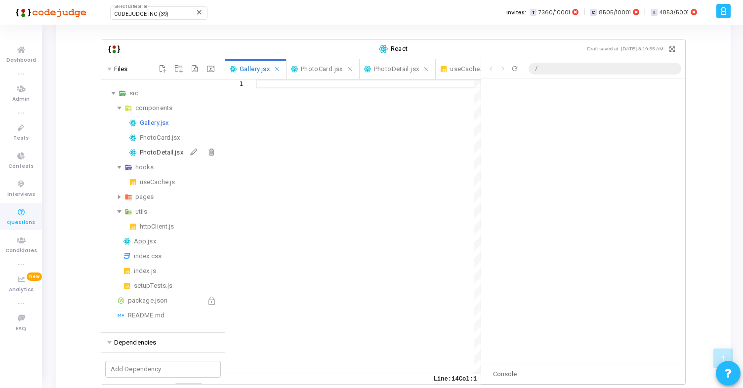
click at [163, 149] on div "PhotoDetail.jsx" at bounding box center [180, 153] width 81 height 12
click at [162, 140] on div "PhotoCard.jsx" at bounding box center [180, 138] width 81 height 12
click at [313, 142] on div at bounding box center [368, 226] width 225 height 294
paste textarea "return ( <div className="photo-detail"> {/* ✅ Large image, title, albumId, id *…"
type textarea "return ( <div className="photo-detail"> {/* ✅ Large image, title, albumId, id *…"
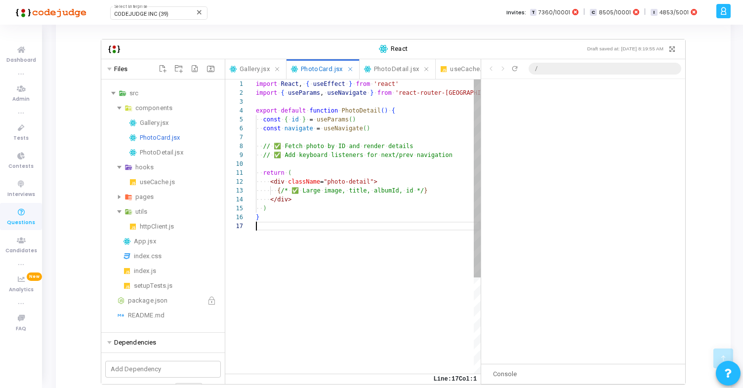
scroll to position [53, 0]
click at [167, 152] on div "PhotoDetail.jsx" at bounding box center [180, 153] width 81 height 12
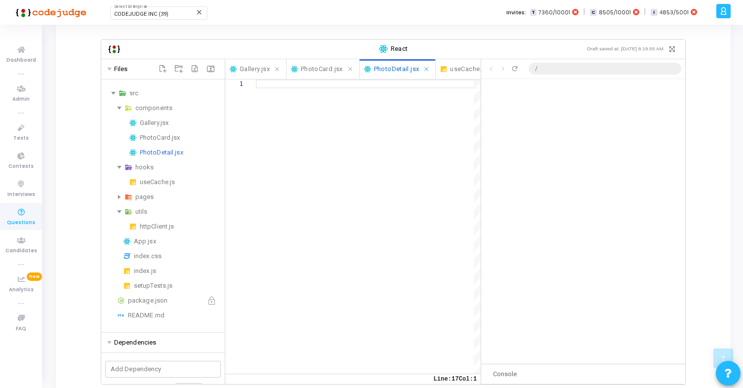
click at [384, 143] on div at bounding box center [368, 226] width 225 height 294
paste textarea "return ( <div className="photo-detail"> {/* ✅ Large image, title, albumId, id *…"
type textarea "return ( <div className="photo-detail"> {/* ✅ Large image, title, albumId, id *…"
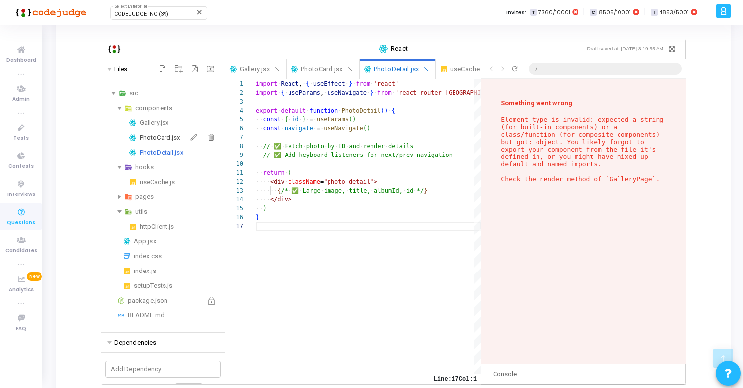
click at [171, 136] on div "PhotoCard.jsx" at bounding box center [180, 138] width 81 height 12
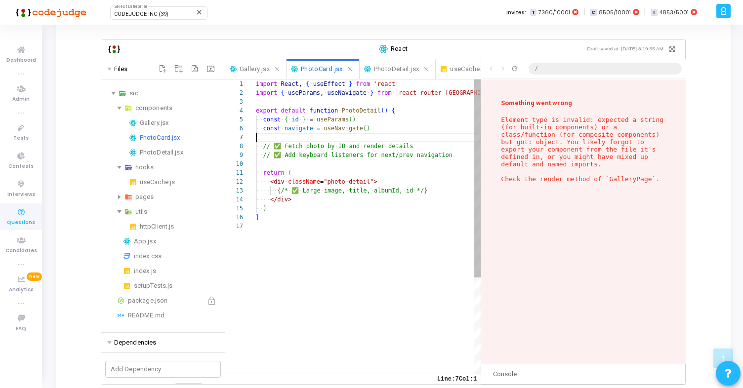
click at [344, 134] on div "import ·‌ React , ·‌ { ·‌ useEffect ·‌ } ·‌ from ·‌ 'react' import ·‌ { ·‌ useP…" at bounding box center [368, 297] width 225 height 436
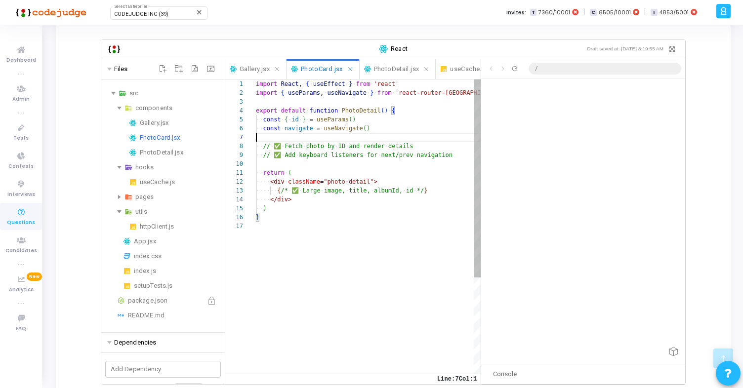
click at [336, 156] on div "import ·‌ React , ·‌ { ·‌ useEffect ·‌ } ·‌ from ·‌ 'react' import ·‌ { ·‌ useP…" at bounding box center [368, 297] width 225 height 436
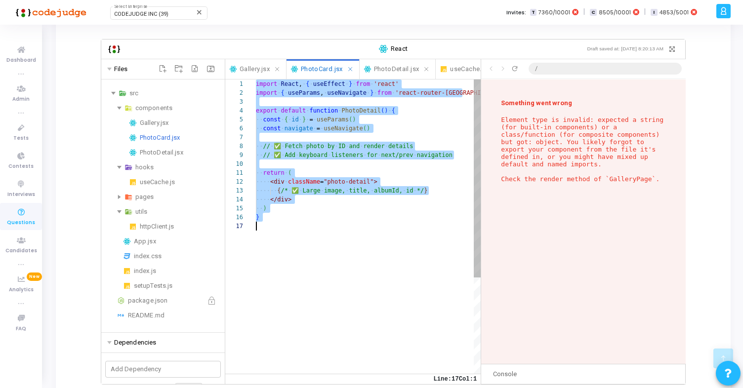
paste textarea "<p className="photo-title">{photo.title}</p>"
type textarea "<p className="photo-title">{photo.title}</p> </div> ) }"
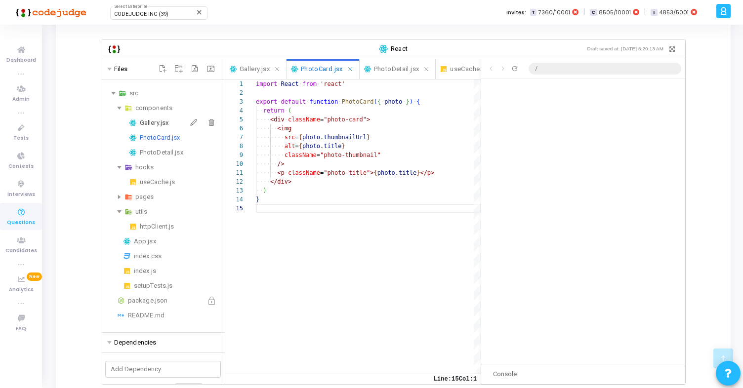
click at [153, 122] on div "Gallery.jsx" at bounding box center [180, 123] width 81 height 12
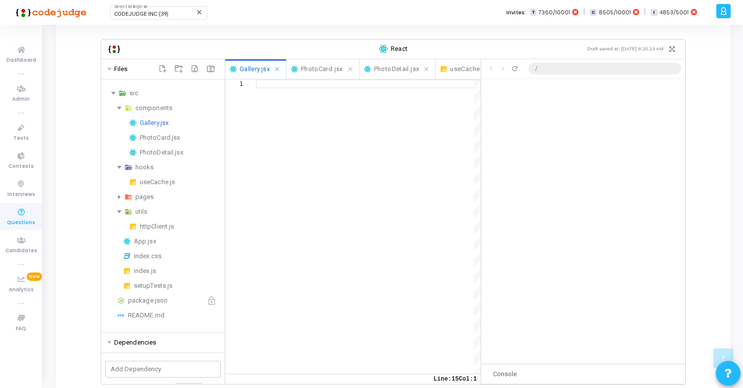
click at [328, 142] on div at bounding box center [368, 226] width 225 height 294
paste textarea "return ( <div className="gallery-grid"> {/* ✅ Render PhotoCard for each photo *…"
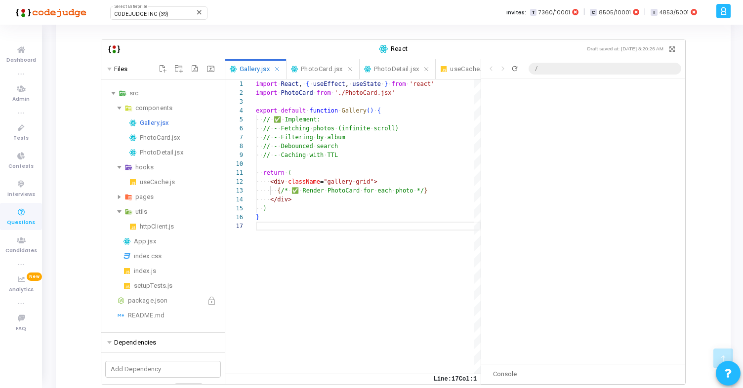
click at [516, 69] on icon "Refresh preview" at bounding box center [515, 69] width 8 height 8
click at [429, 190] on div "import ·‌ React , ·‌ { ·‌ useEffect , ·‌ useState ·‌ } ·‌ from ·‌ 'react' impor…" at bounding box center [368, 297] width 225 height 436
type textarea "return ( <div className="gallery-grid"> {/* ✅ Render PhotoCard for each photo *…"
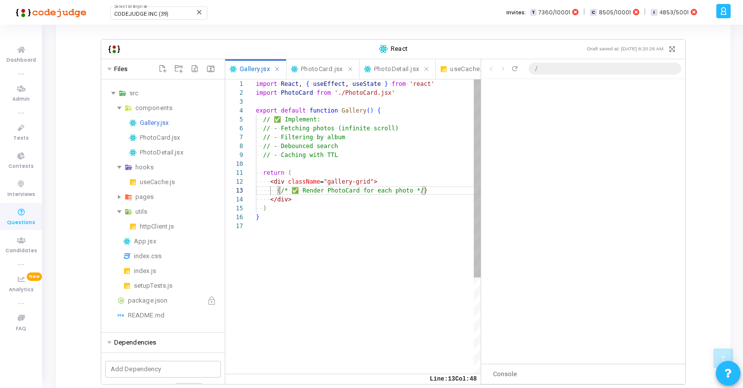
click at [330, 240] on div "import ·‌ React , ·‌ { ·‌ useEffect , ·‌ useState ·‌ } ·‌ from ·‌ 'react' impor…" at bounding box center [368, 297] width 225 height 436
click at [294, 190] on div "import ·‌ React , ·‌ { ·‌ useEffect , ·‌ useState ·‌ } ·‌ from ·‌ 'react' impor…" at bounding box center [368, 297] width 225 height 436
click at [174, 137] on div "PhotoCard.jsx" at bounding box center [180, 138] width 81 height 12
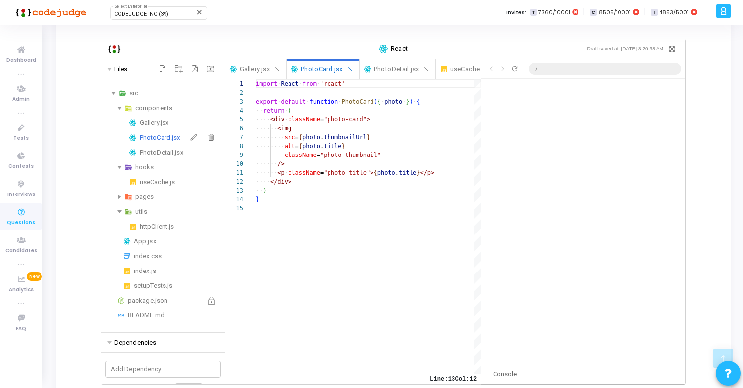
scroll to position [89, 0]
click at [165, 150] on div "PhotoDetail.jsx" at bounding box center [180, 153] width 81 height 12
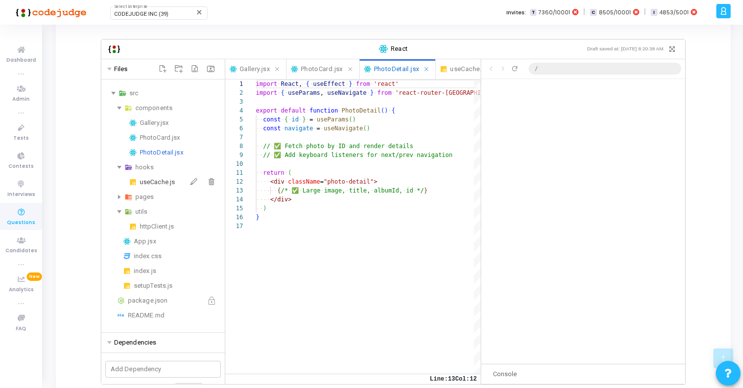
click at [154, 184] on div "useCache.js" at bounding box center [180, 182] width 81 height 12
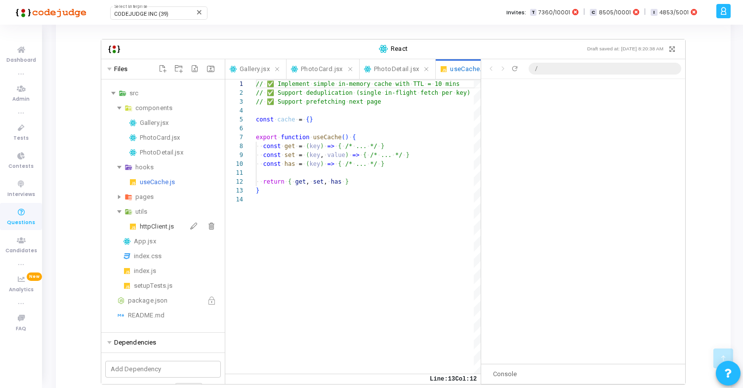
click at [152, 227] on div "httpClient.js" at bounding box center [180, 227] width 81 height 12
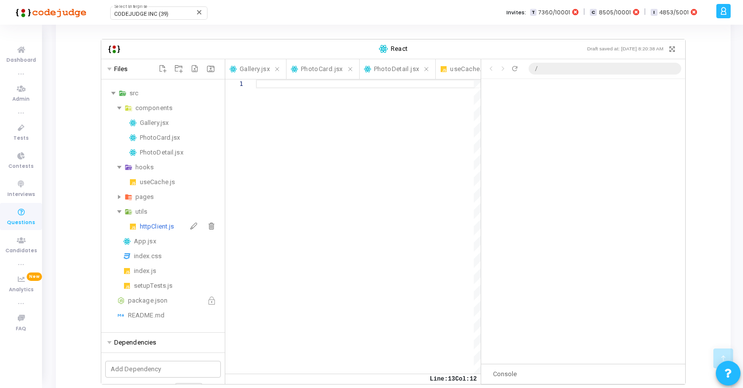
click at [158, 226] on div "httpClient.js" at bounding box center [180, 227] width 81 height 12
click at [305, 191] on div at bounding box center [368, 226] width 225 height 294
paste textarea "}"
type textarea "}"
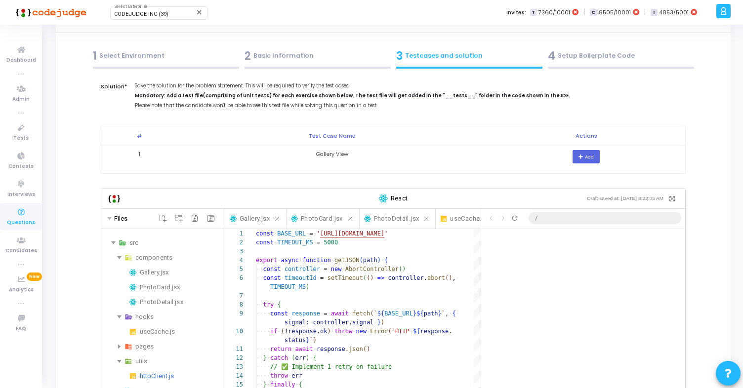
scroll to position [36, 0]
click at [578, 159] on icon "button" at bounding box center [581, 157] width 6 height 5
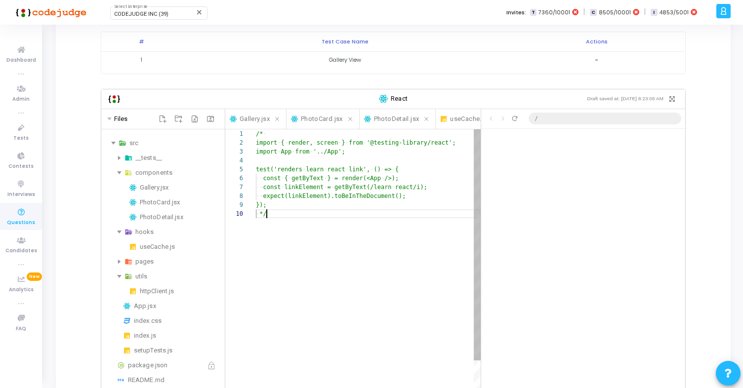
scroll to position [80, 11]
click at [273, 215] on div "/* ·‌ import ·‌ { ·‌ render, ·‌ screen ·‌ } ·‌ from ·‌ '@testing-library/react'…" at bounding box center [368, 316] width 225 height 374
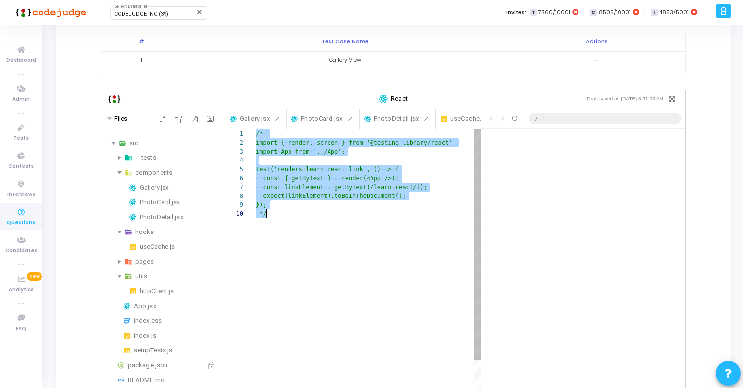
scroll to position [0, 11]
click at [287, 213] on div "/* ·‌ import ·‌ { ·‌ render, ·‌ screen ·‌ } ·‌ from ·‌ '@testing-library/react'…" at bounding box center [368, 316] width 225 height 374
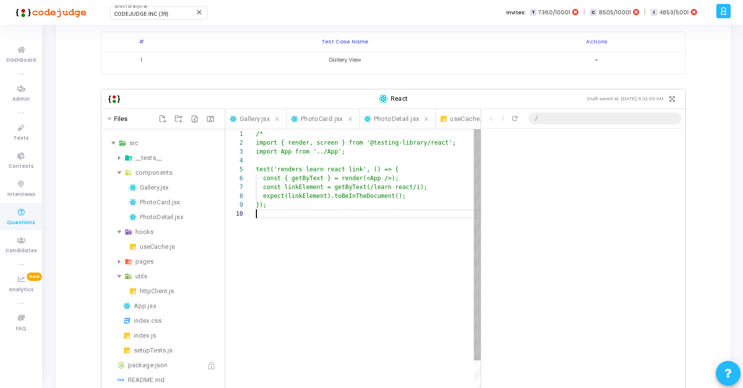
scroll to position [71, 11]
click at [274, 135] on div "/* ·‌ import ·‌ { ·‌ render, ·‌ screen ·‌ } ·‌ from ·‌ '@testing-library/react'…" at bounding box center [368, 311] width 225 height 365
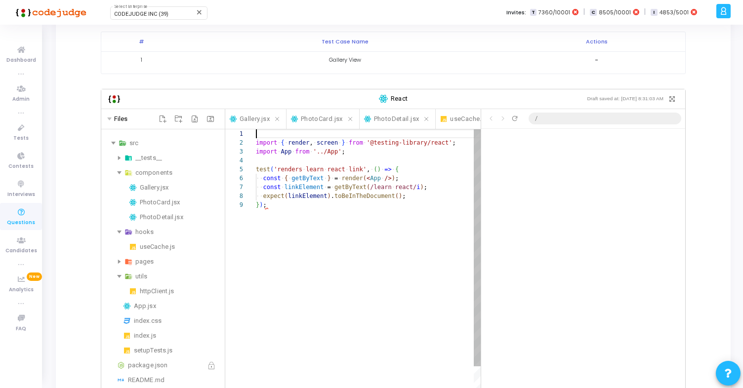
scroll to position [9, 0]
type textarea "import { render, screen } from '@testing-library/react'; import App from '../Ap…"
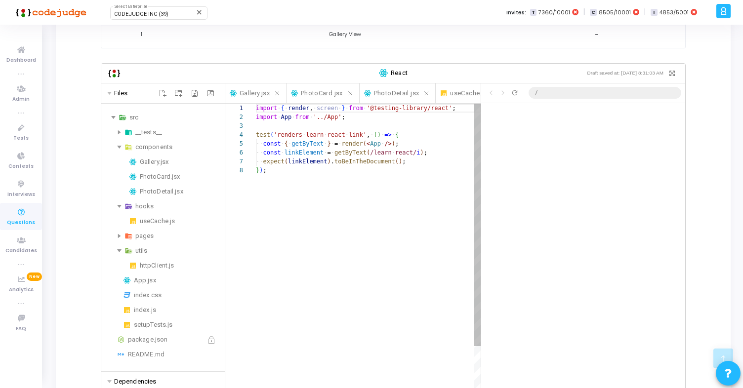
scroll to position [157, 0]
click at [357, 185] on div "import ·‌ { ·‌ render , ·‌ screen ·‌ } ·‌ from ·‌ '@testing-library/react' ; im…" at bounding box center [368, 281] width 225 height 357
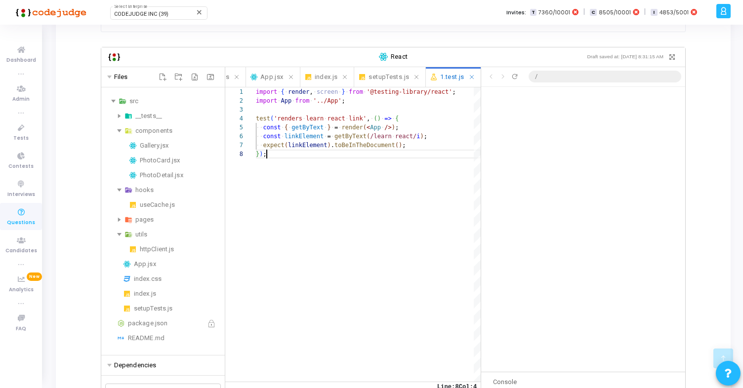
scroll to position [189, 0]
